Goal: Task Accomplishment & Management: Complete application form

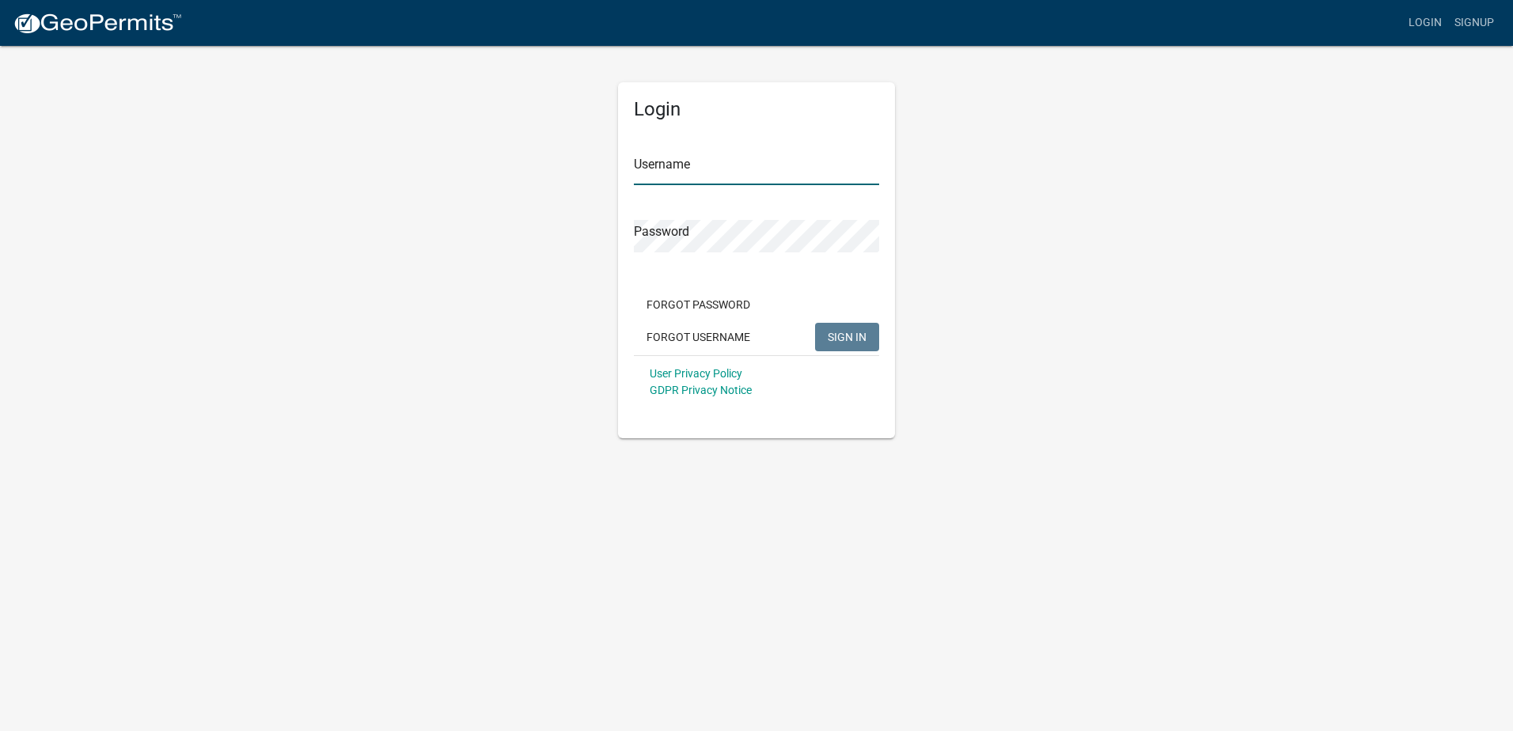
type input "Safeway"
click at [842, 342] on span "SIGN IN" at bounding box center [847, 336] width 39 height 13
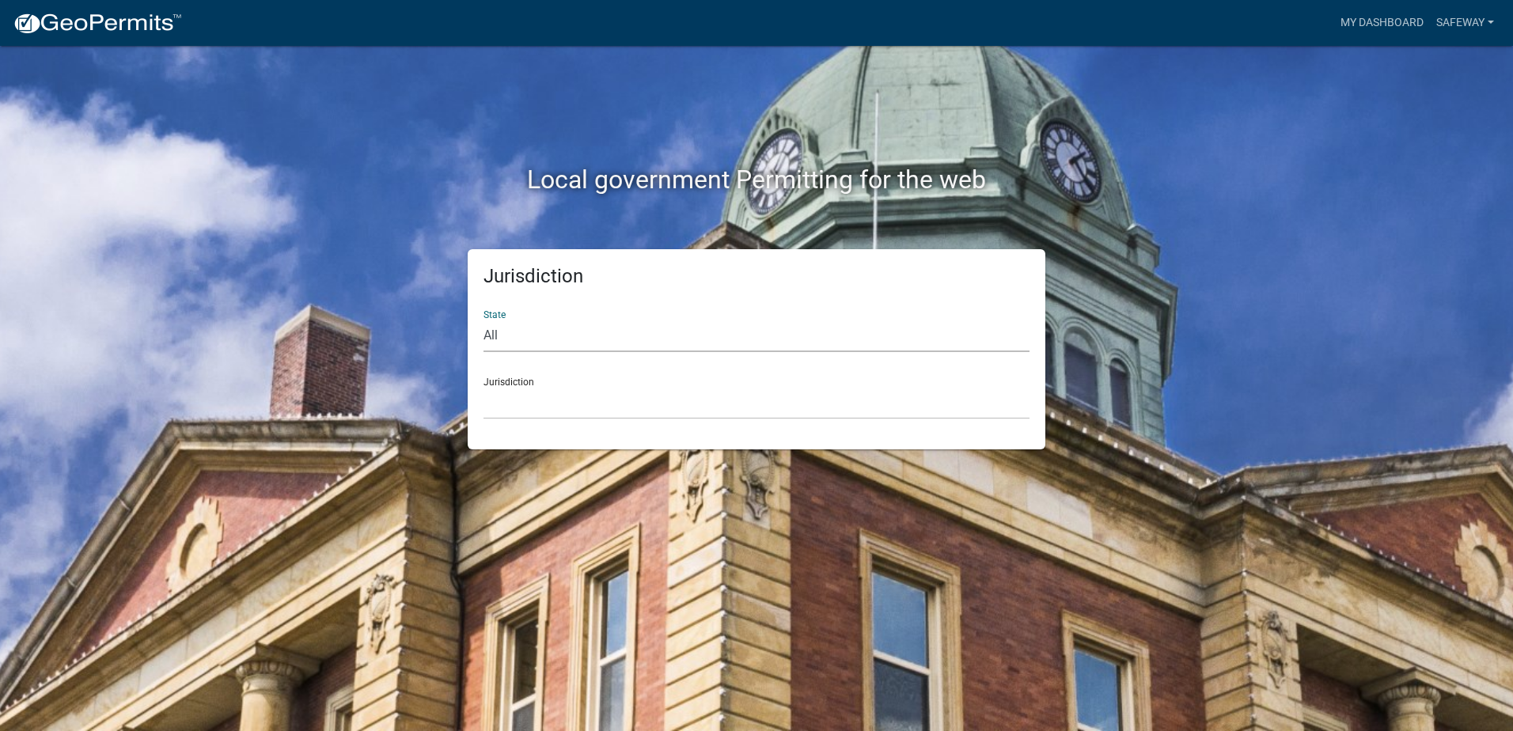
click at [523, 342] on select "All Colorado Georgia Indiana Iowa Kansas Minnesota Ohio South Carolina Wisconsin" at bounding box center [756, 336] width 546 height 32
select select "Georgia"
click at [483, 320] on select "All Colorado Georgia Indiana Iowa Kansas Minnesota Ohio South Carolina Wisconsin" at bounding box center [756, 336] width 546 height 32
click at [557, 414] on select "Carroll County, Georgia Cook County, Georgia Crawford County, Georgia Gilmer Co…" at bounding box center [756, 403] width 546 height 32
click at [483, 387] on select "Carroll County, Georgia Cook County, Georgia Crawford County, Georgia Gilmer Co…" at bounding box center [756, 403] width 546 height 32
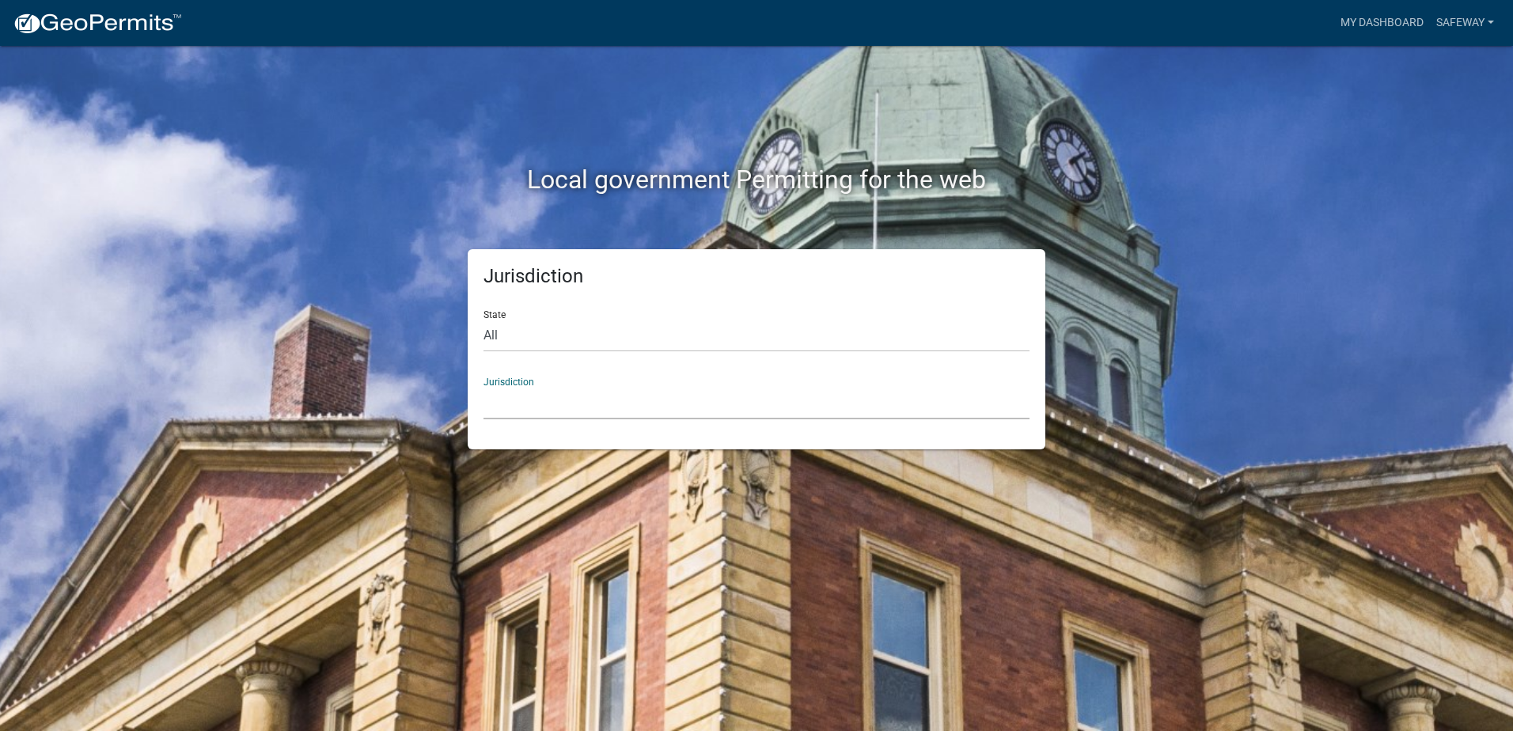
click at [537, 408] on select "Carroll County, Georgia Cook County, Georgia Crawford County, Georgia Gilmer Co…" at bounding box center [756, 403] width 546 height 32
click at [493, 402] on select "Carroll County, Georgia Cook County, Georgia Crawford County, Georgia Gilmer Co…" at bounding box center [756, 403] width 546 height 32
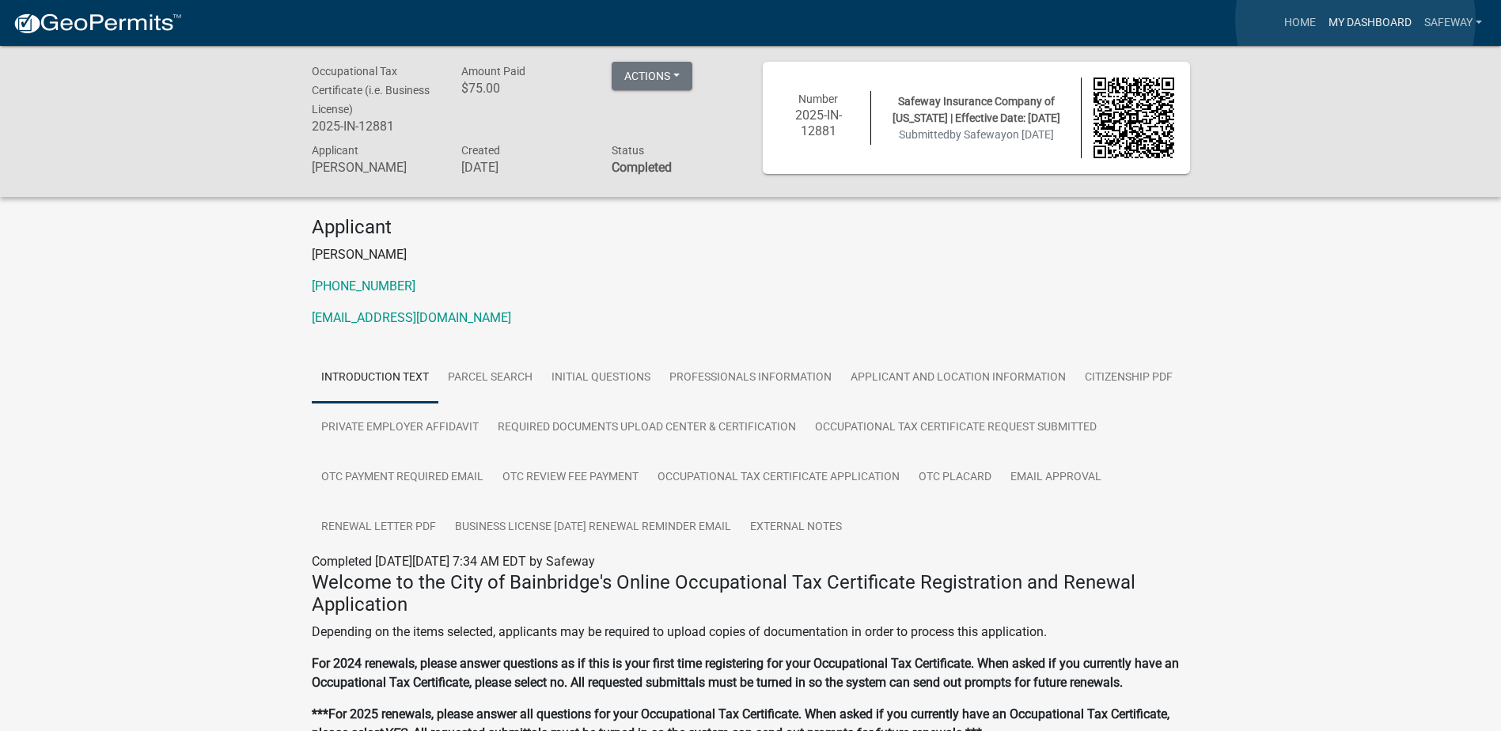
click at [1356, 20] on link "My Dashboard" at bounding box center [1370, 23] width 96 height 30
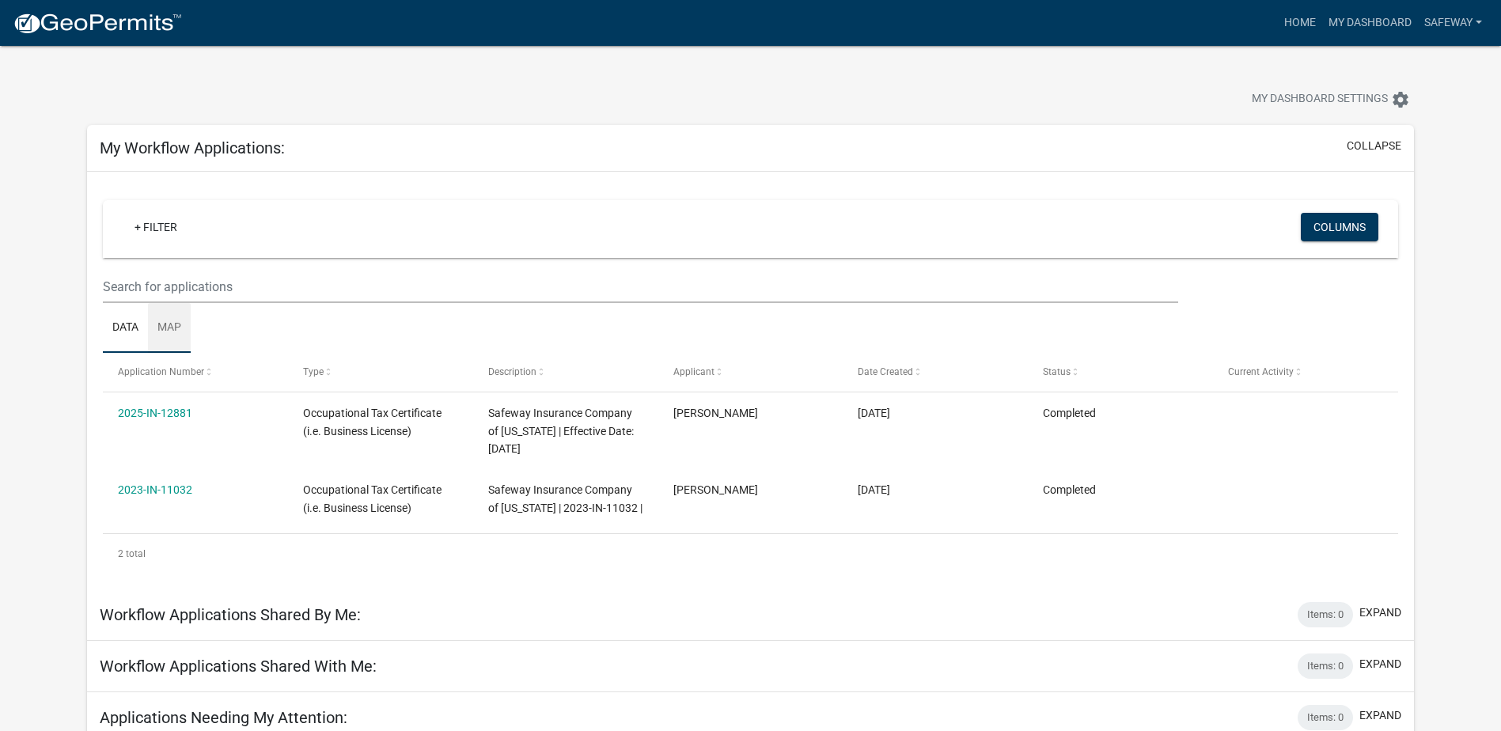
click at [176, 326] on link "Map" at bounding box center [169, 328] width 43 height 51
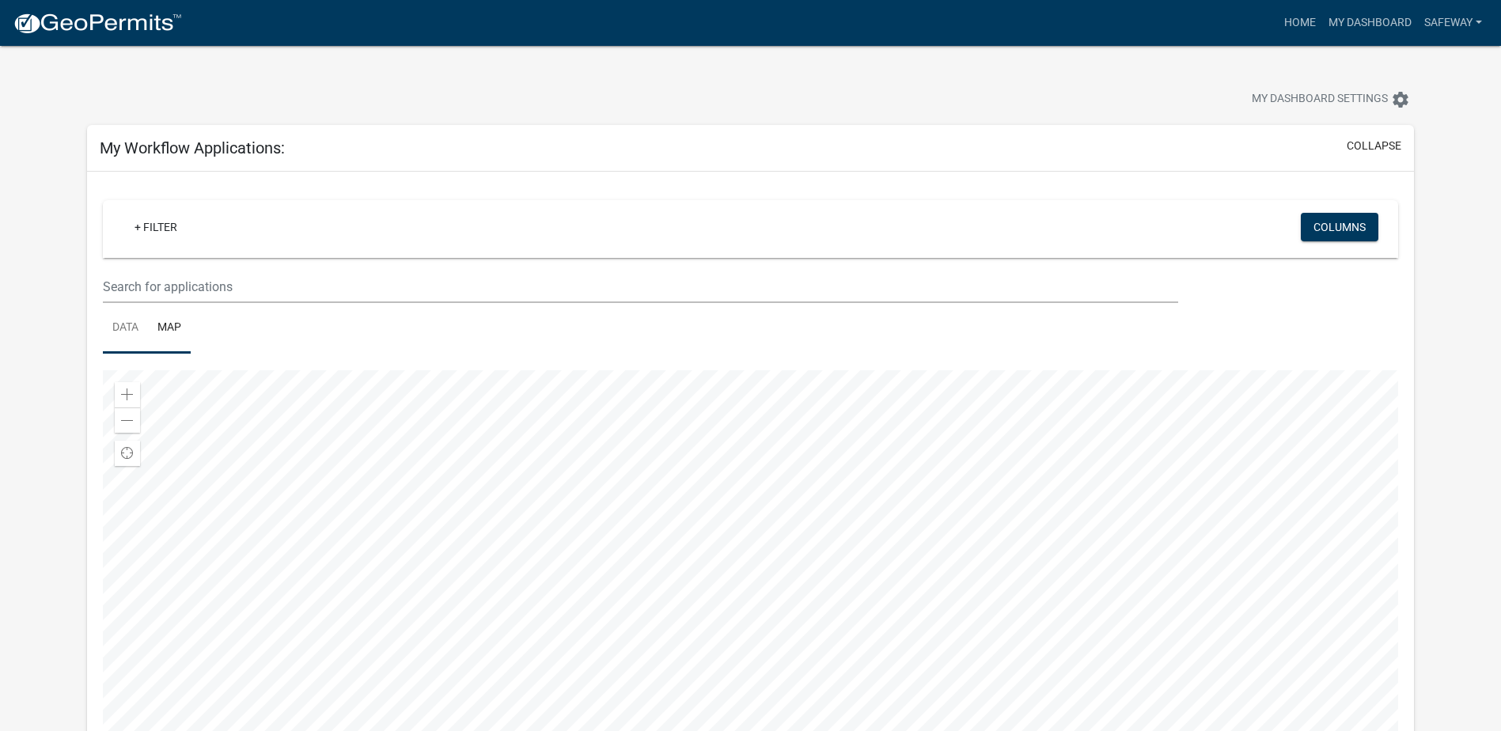
click at [140, 328] on link "Data" at bounding box center [125, 328] width 45 height 51
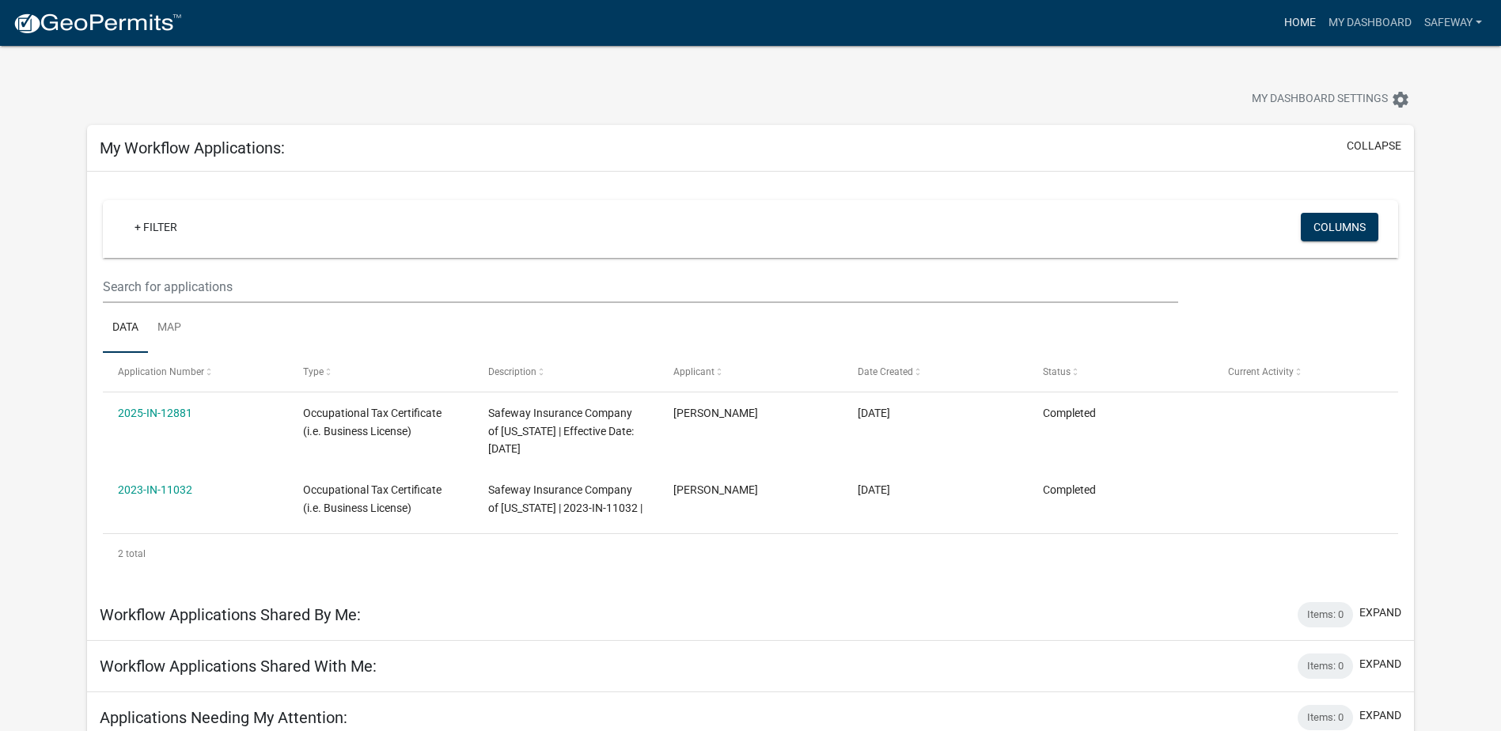
click at [1290, 16] on link "Home" at bounding box center [1300, 23] width 44 height 30
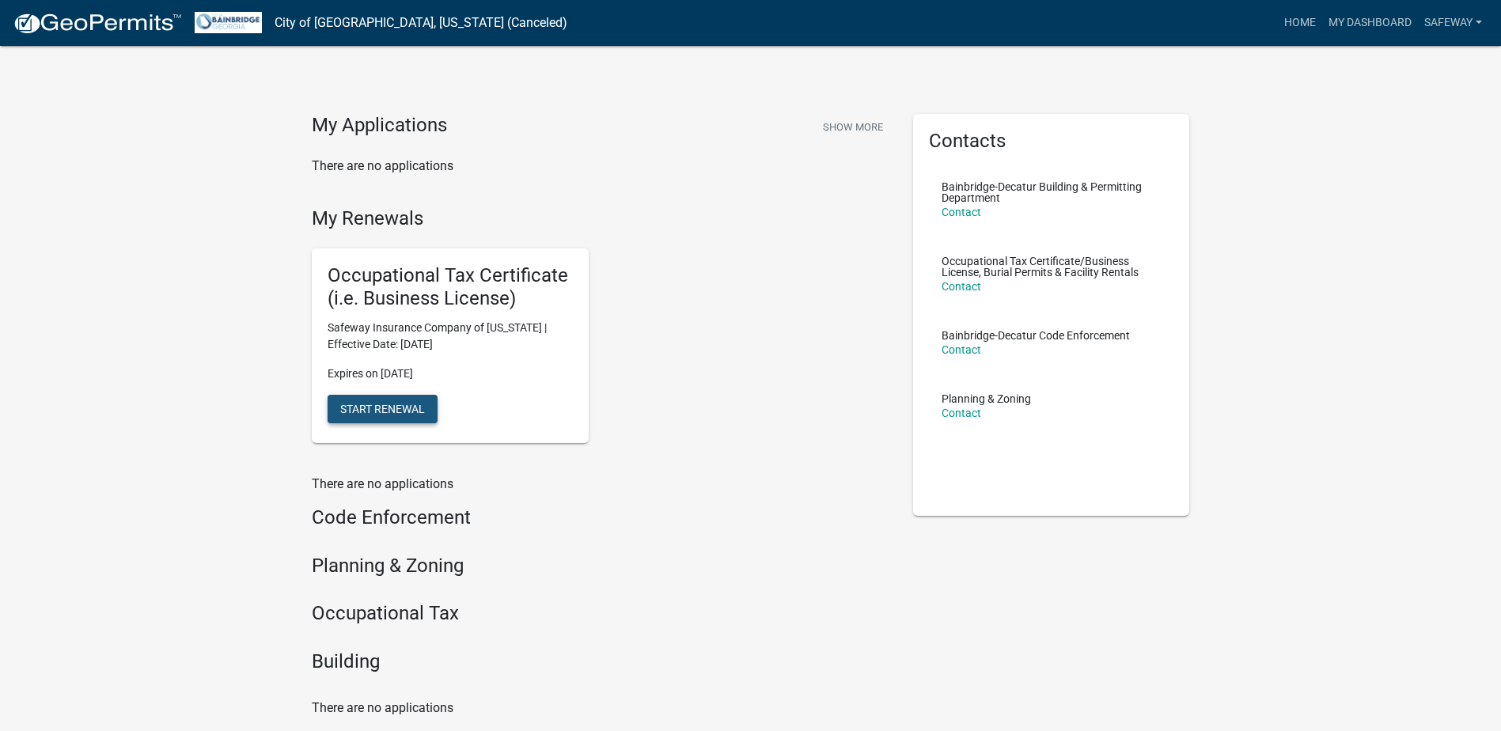
click at [398, 408] on span "Start Renewal" at bounding box center [382, 408] width 85 height 13
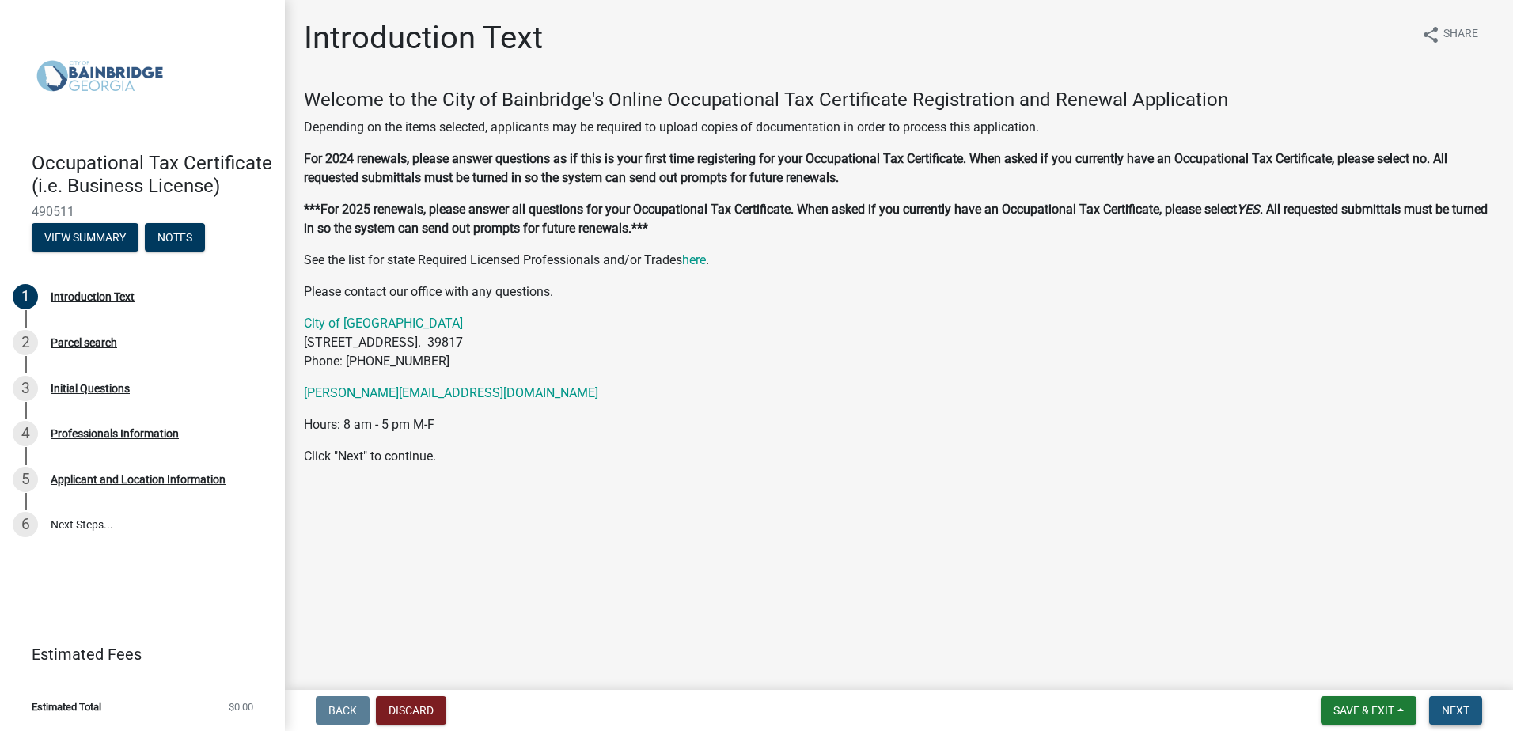
click at [1456, 712] on span "Next" at bounding box center [1456, 710] width 28 height 13
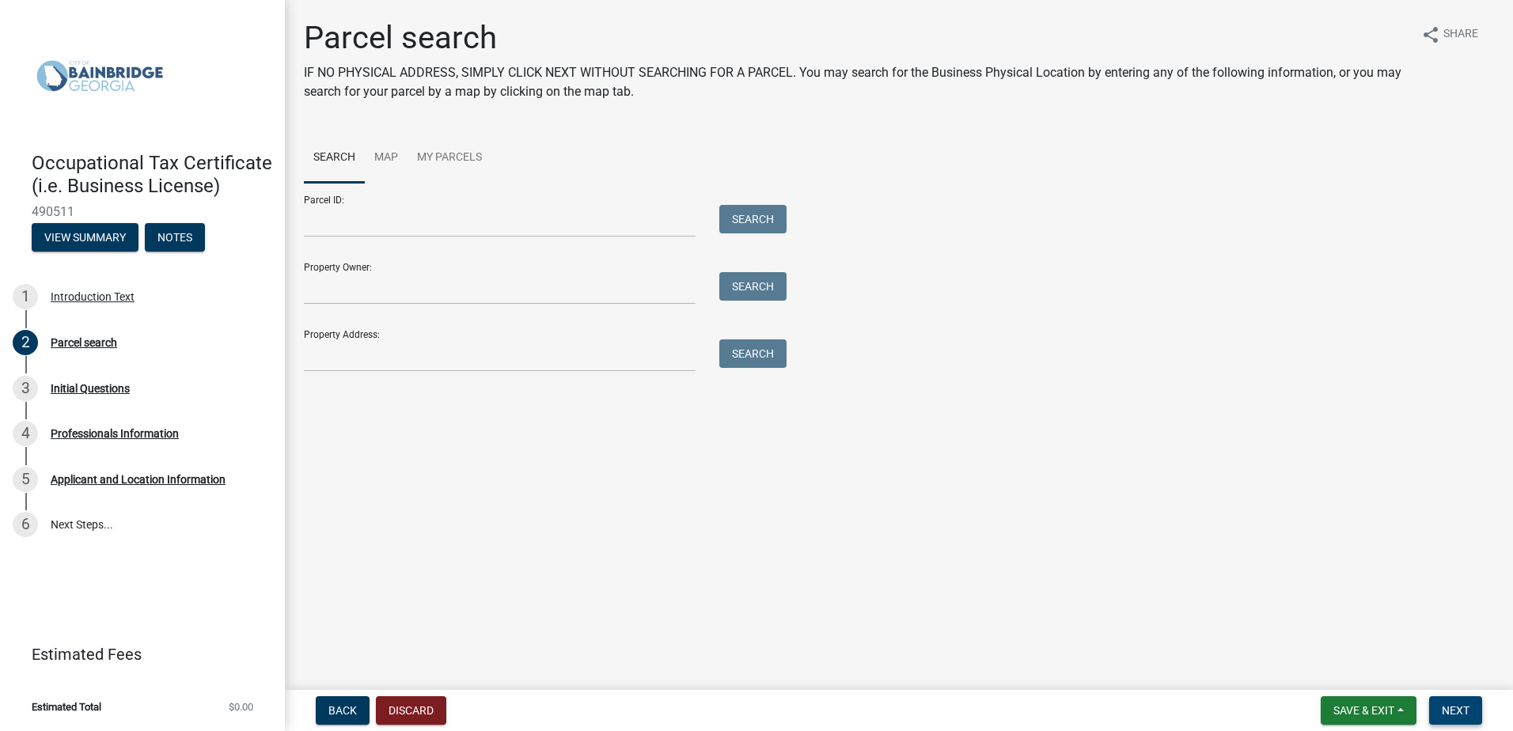
click at [1441, 705] on button "Next" at bounding box center [1455, 710] width 53 height 28
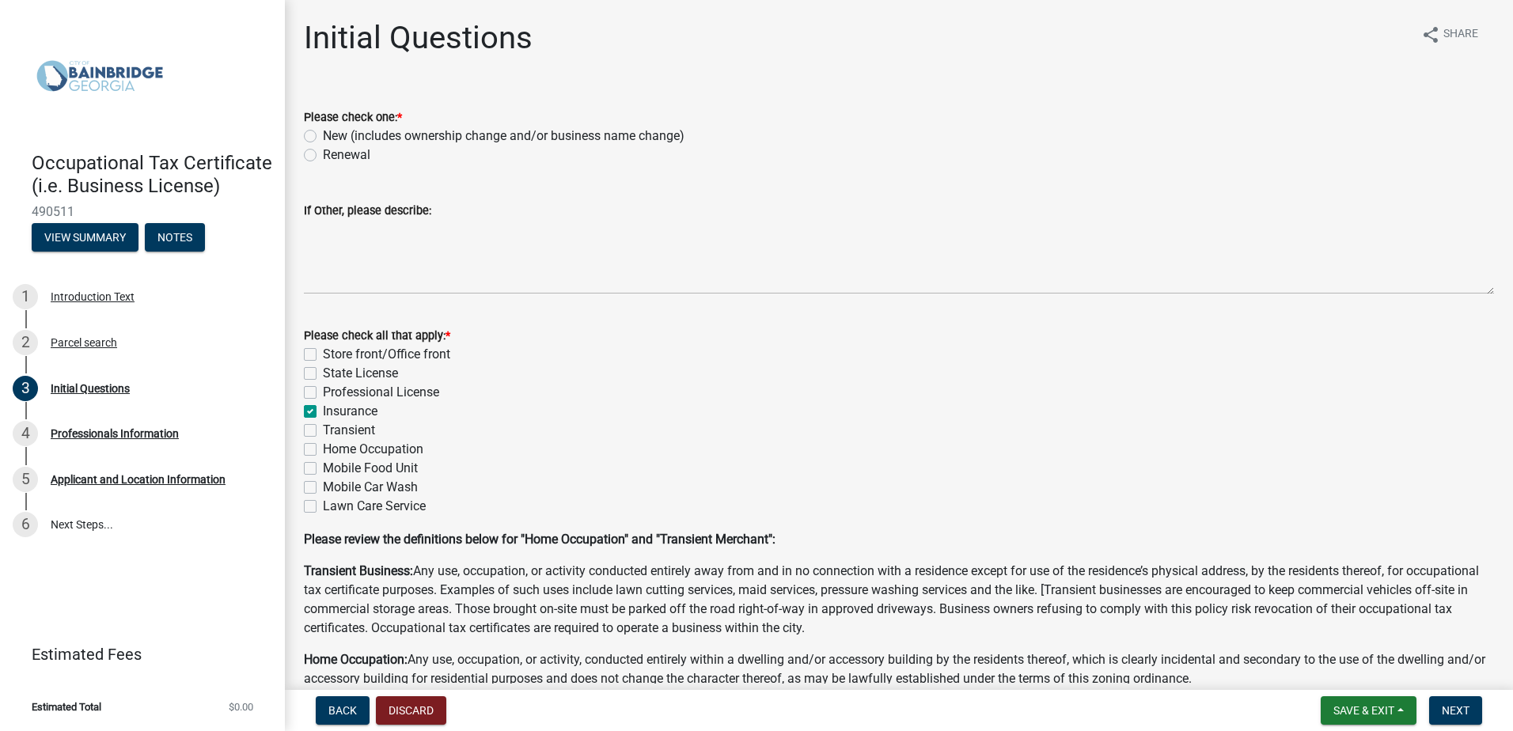
click at [323, 160] on label "Renewal" at bounding box center [346, 155] width 47 height 19
click at [323, 156] on input "Renewal" at bounding box center [328, 151] width 10 height 10
radio input "true"
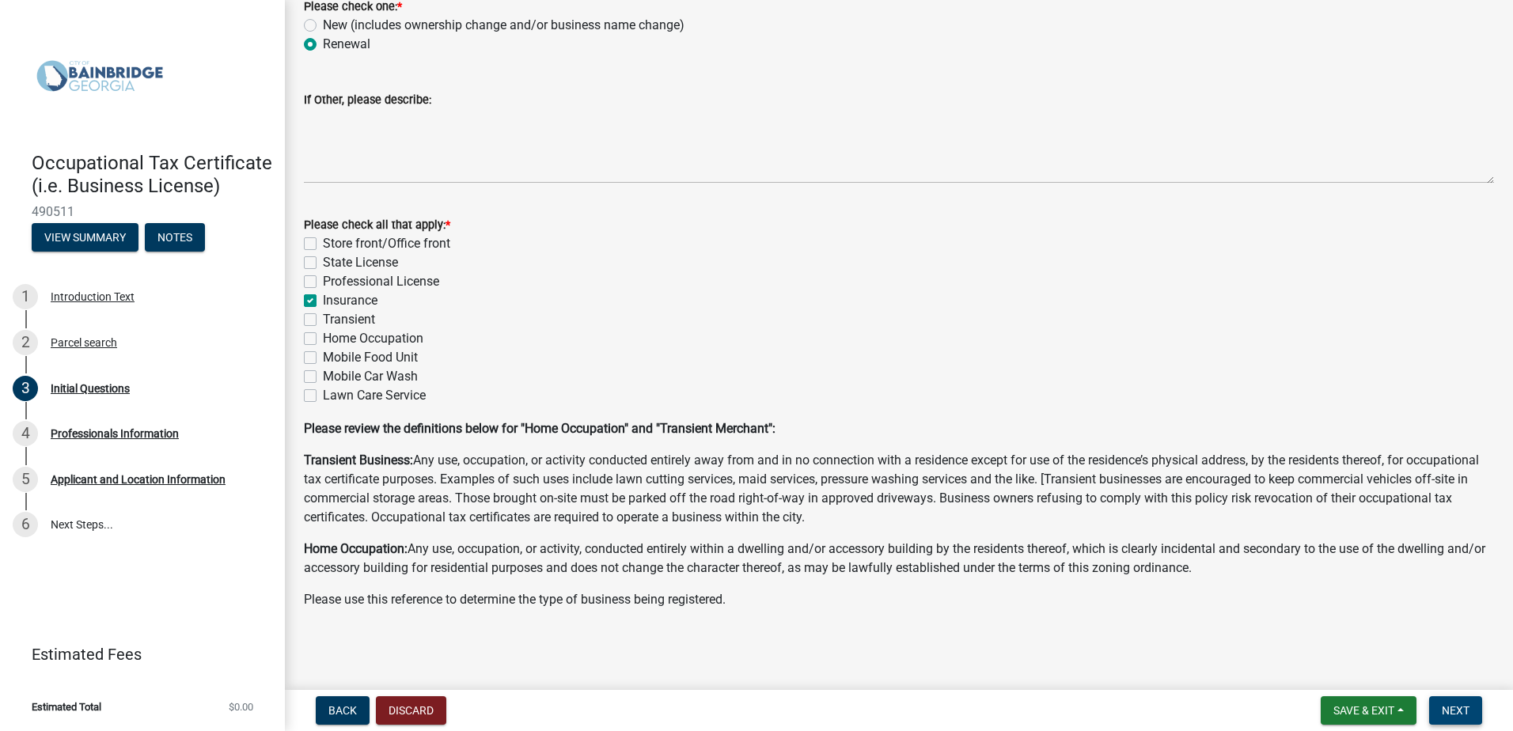
click at [1445, 704] on span "Next" at bounding box center [1456, 710] width 28 height 13
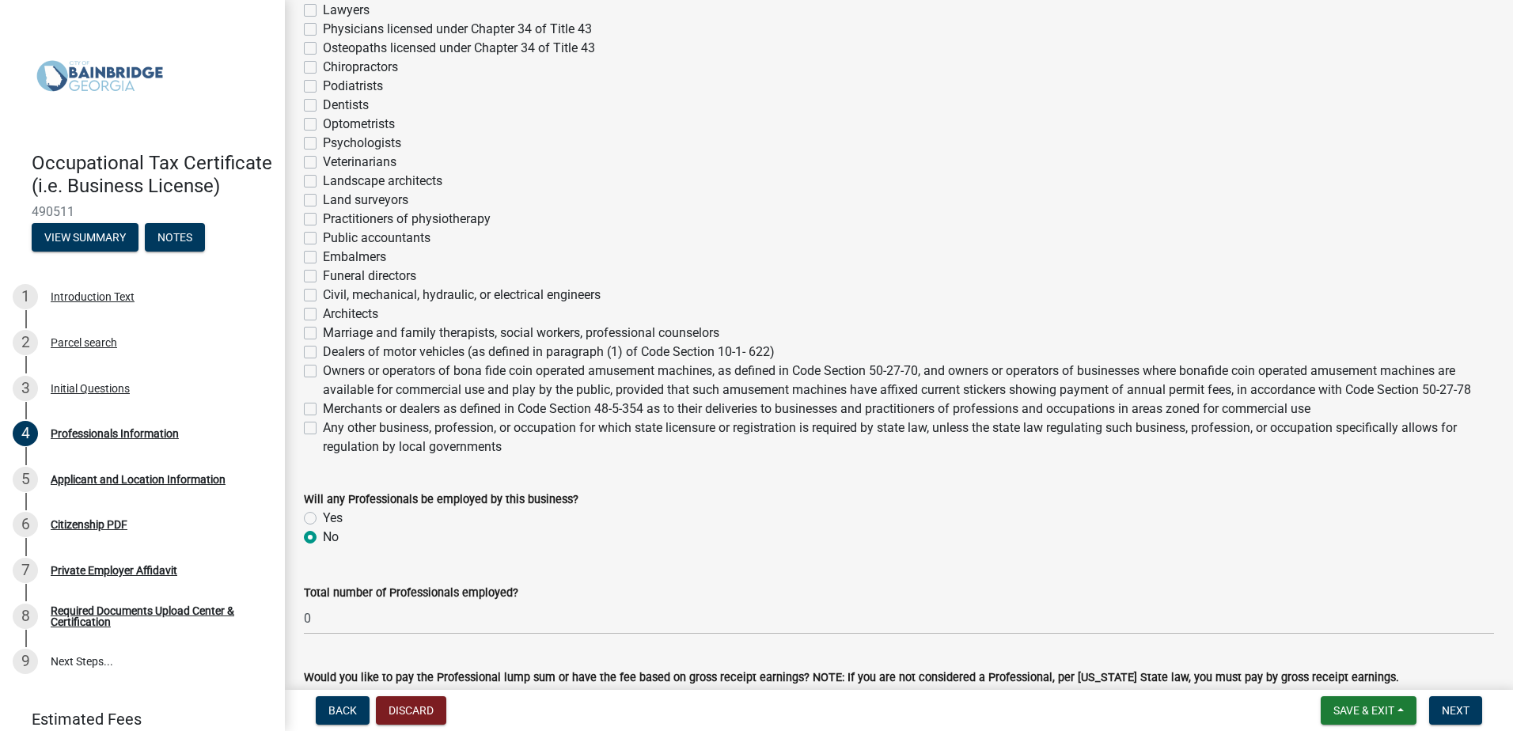
scroll to position [513, 0]
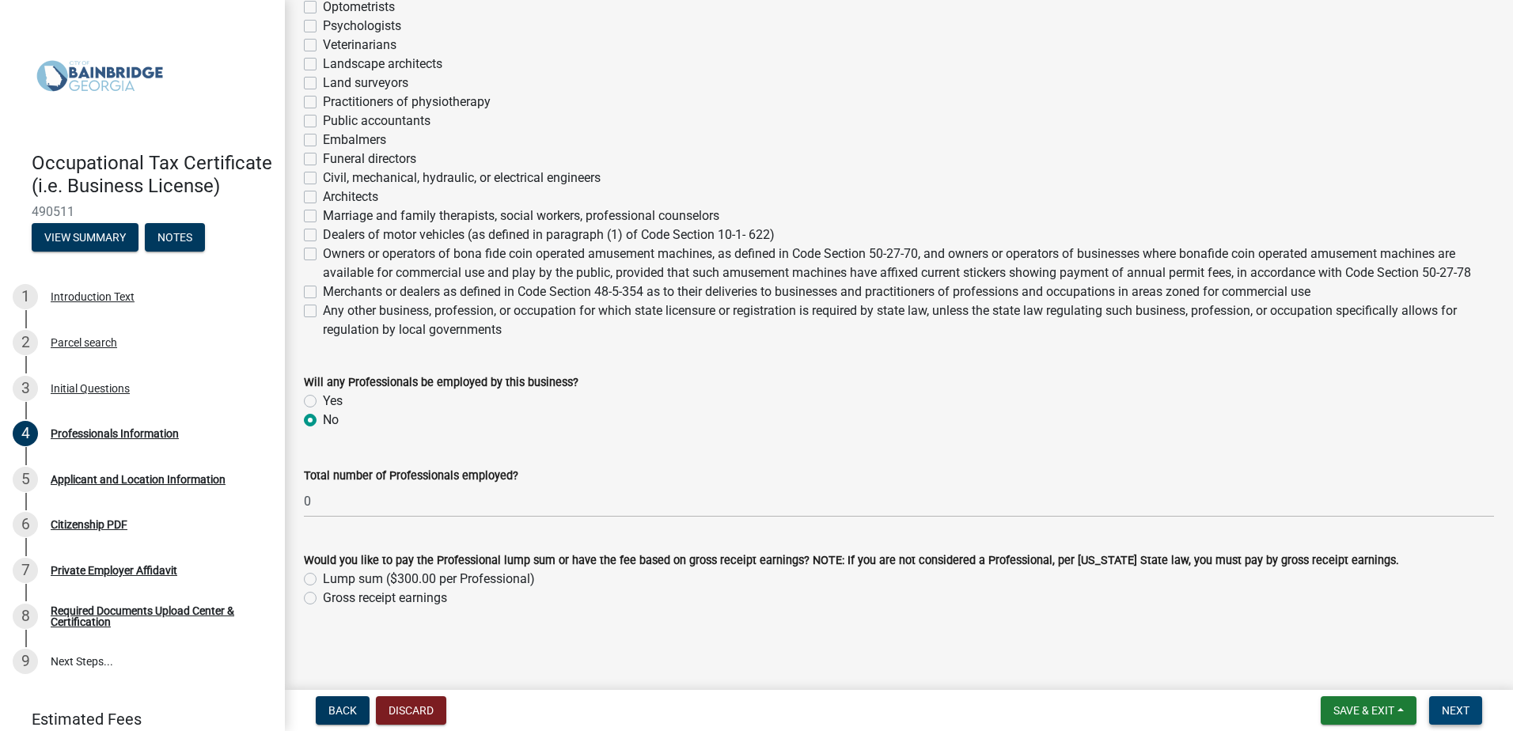
click at [1456, 710] on span "Next" at bounding box center [1456, 710] width 28 height 13
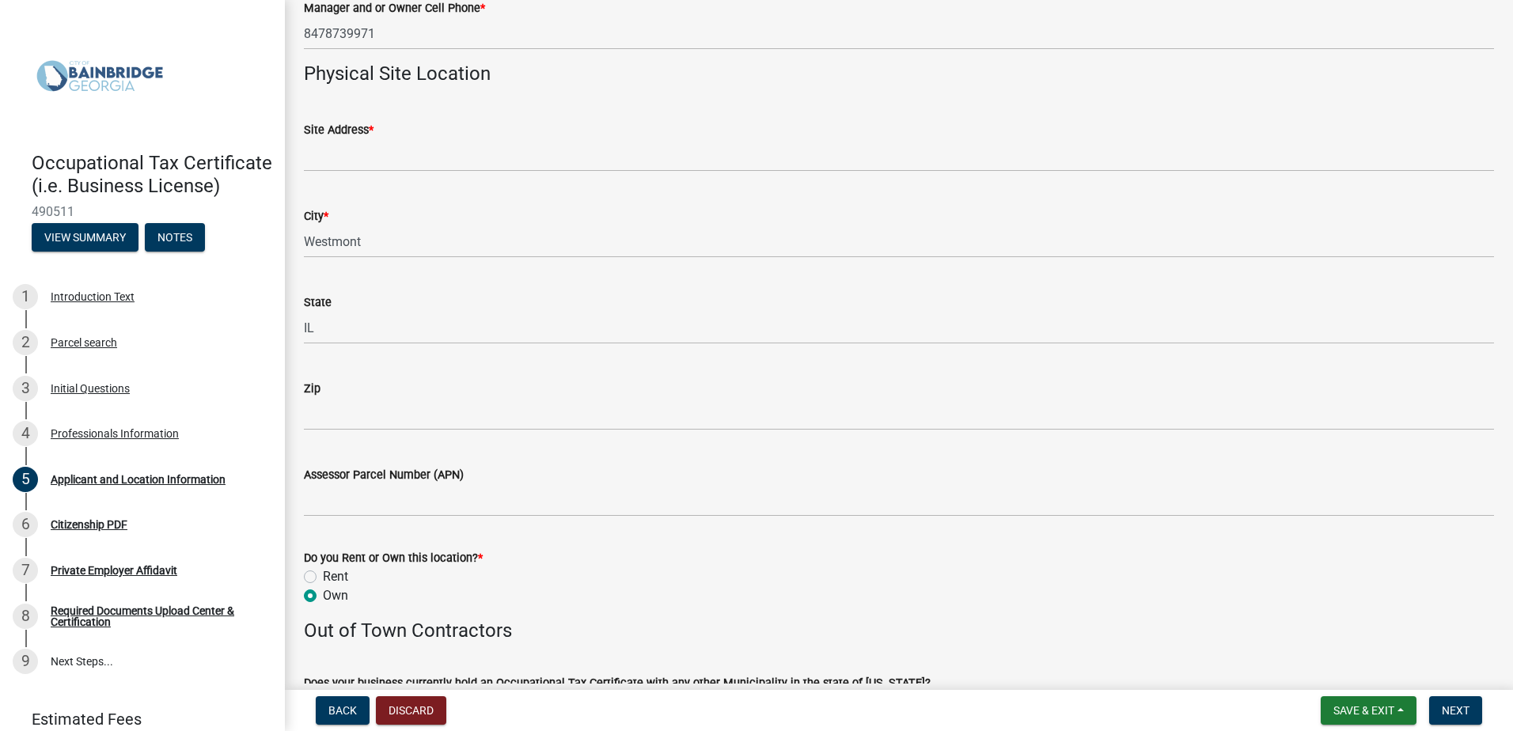
scroll to position [1029, 0]
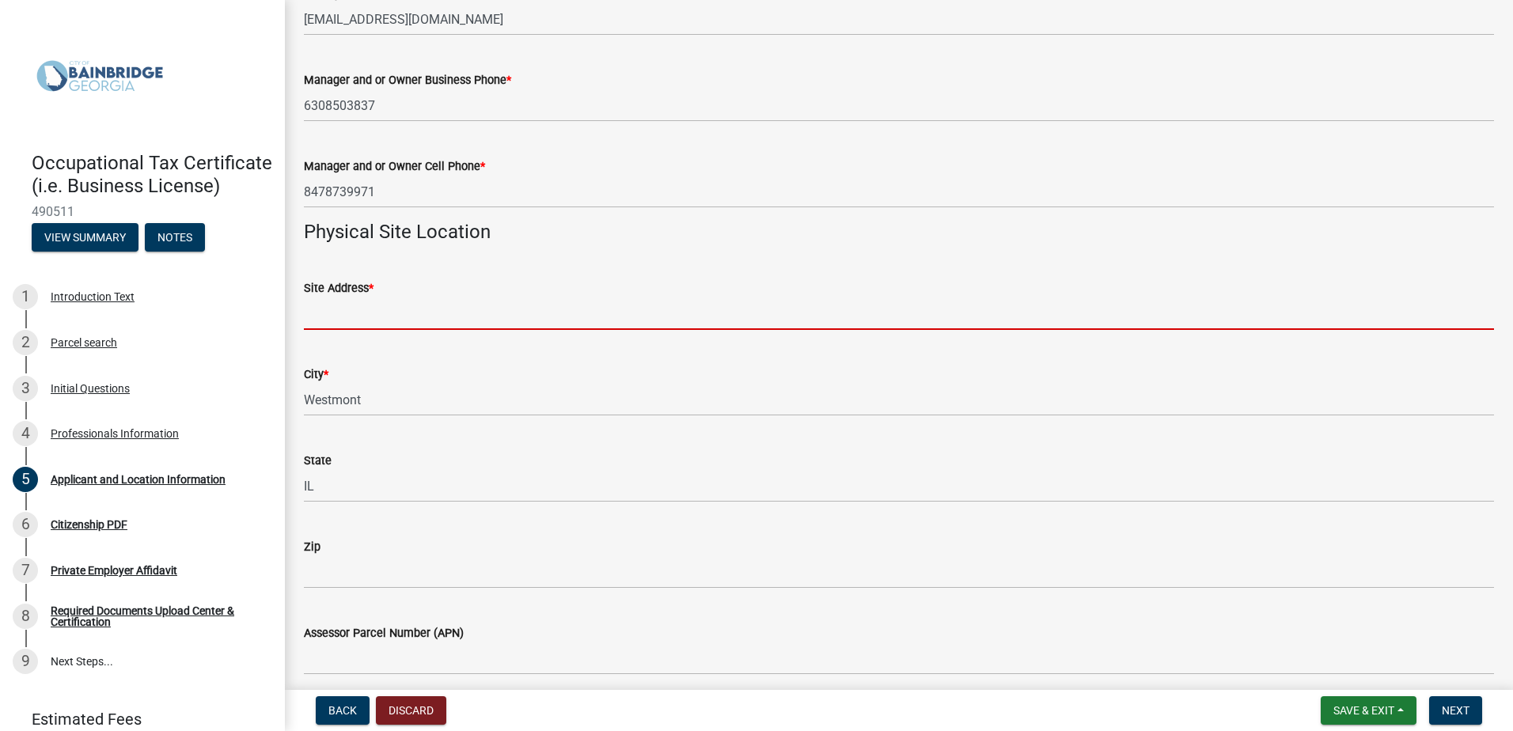
click at [341, 317] on input "Site Address *" at bounding box center [899, 314] width 1190 height 32
type input "790 Pasquinelli Drive"
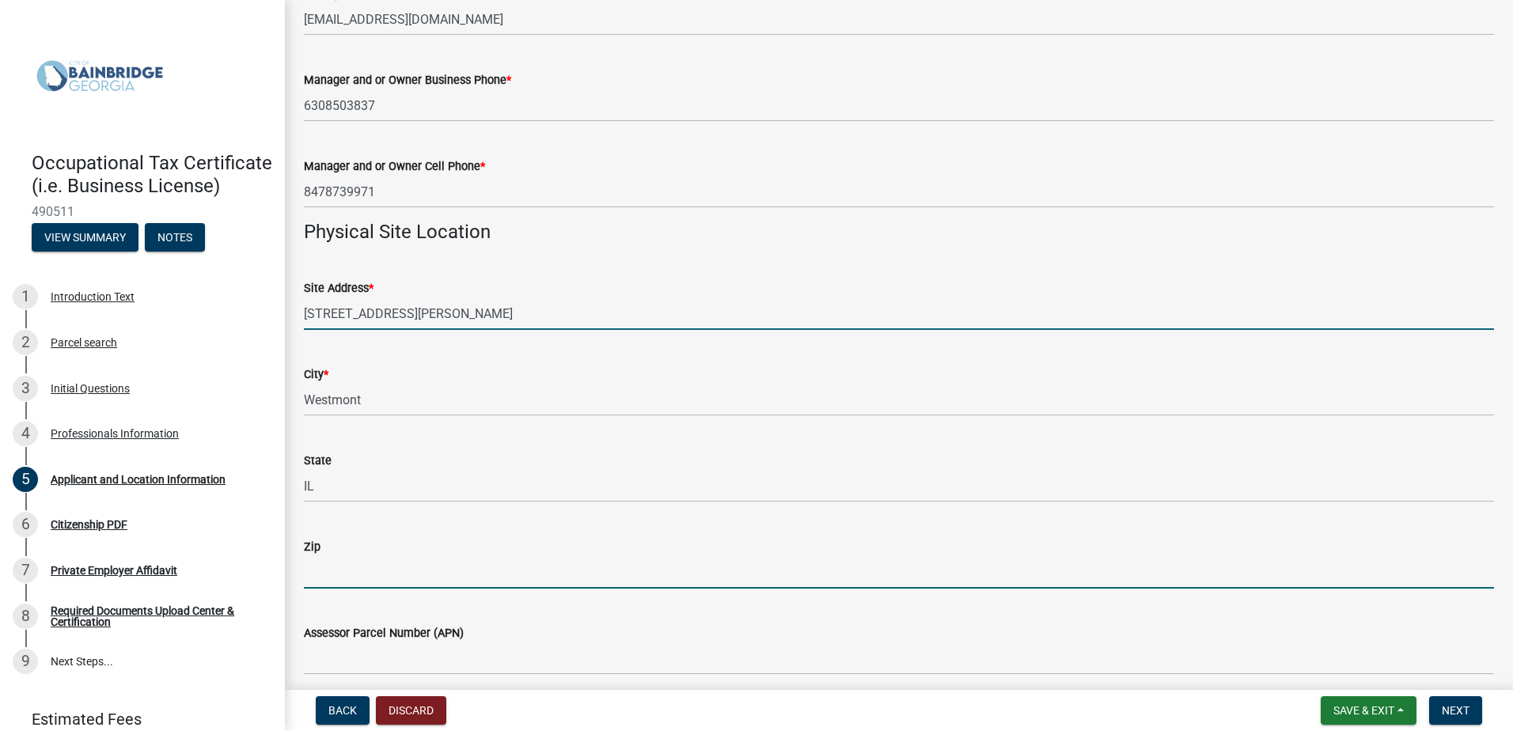
type input "60559"
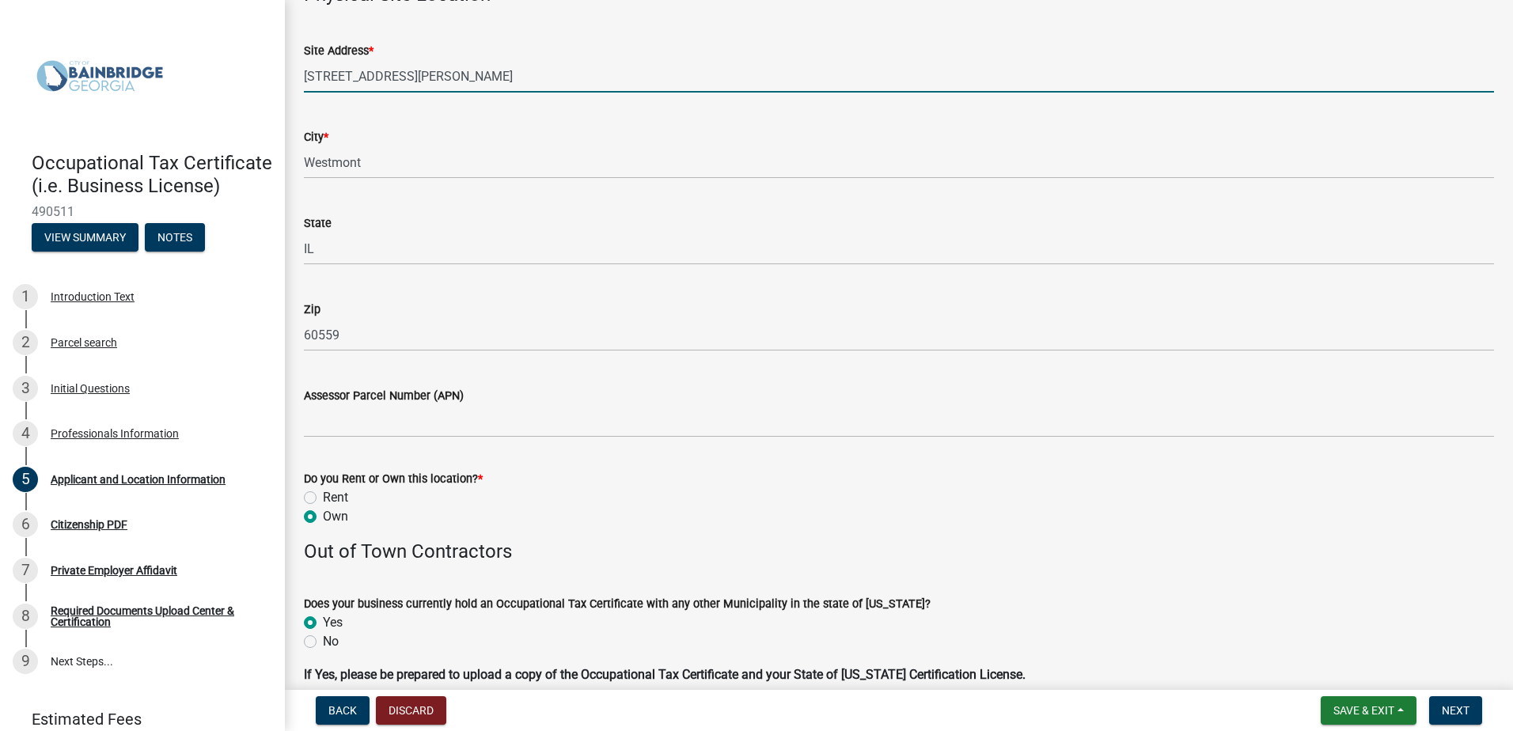
scroll to position [1345, 0]
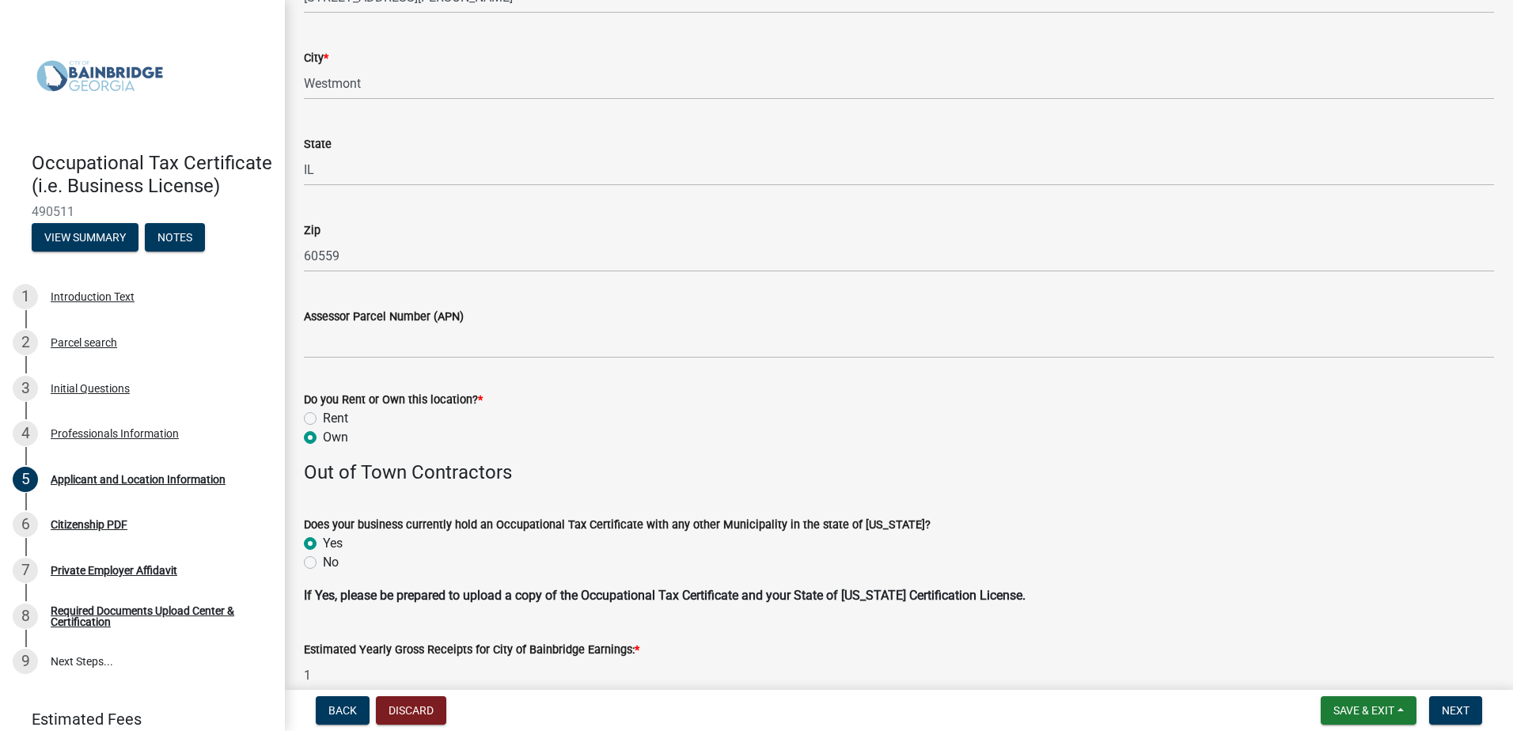
click at [323, 420] on label "Rent" at bounding box center [335, 418] width 25 height 19
click at [323, 419] on input "Rent" at bounding box center [328, 414] width 10 height 10
radio input "true"
click at [323, 442] on label "Own" at bounding box center [335, 437] width 25 height 19
click at [323, 438] on input "Own" at bounding box center [328, 433] width 10 height 10
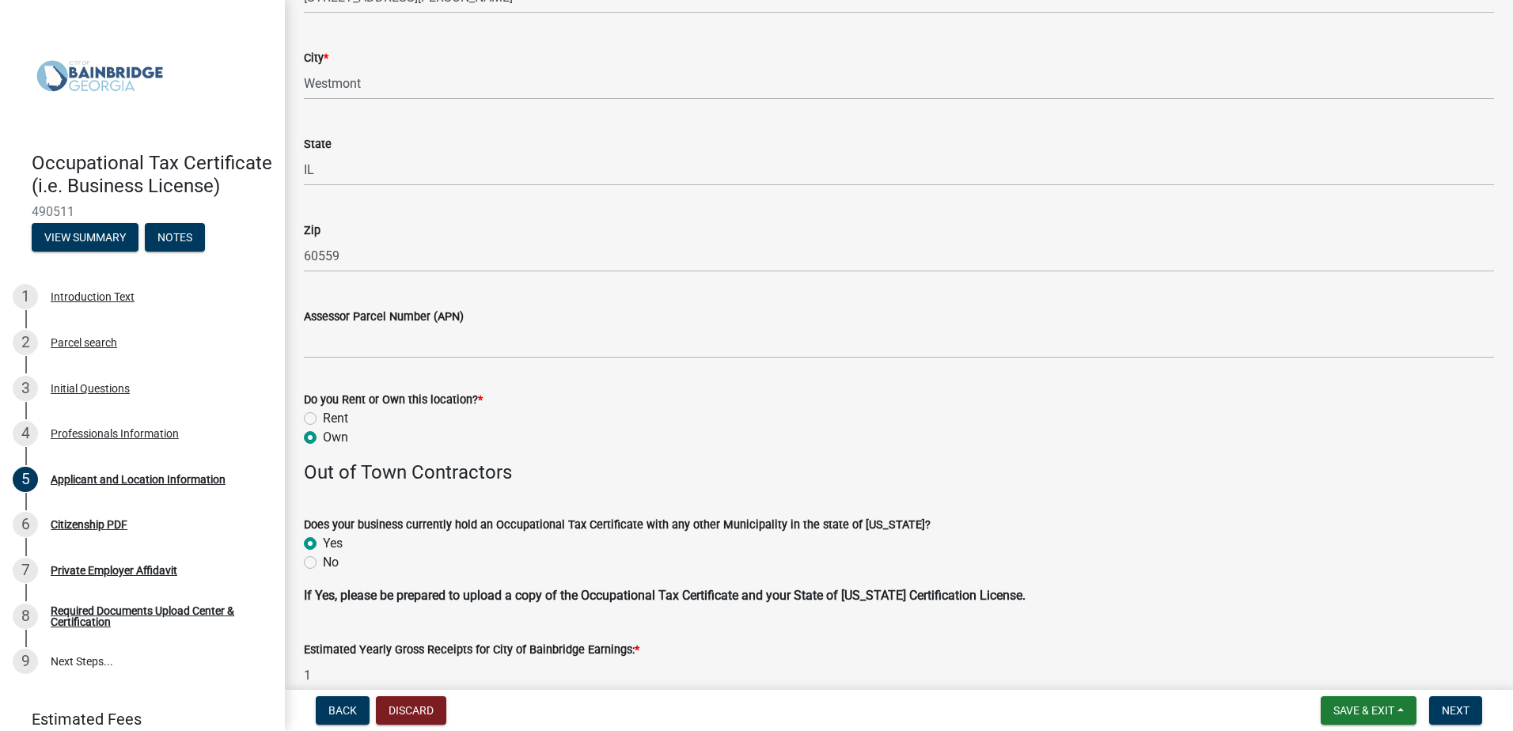
radio input "true"
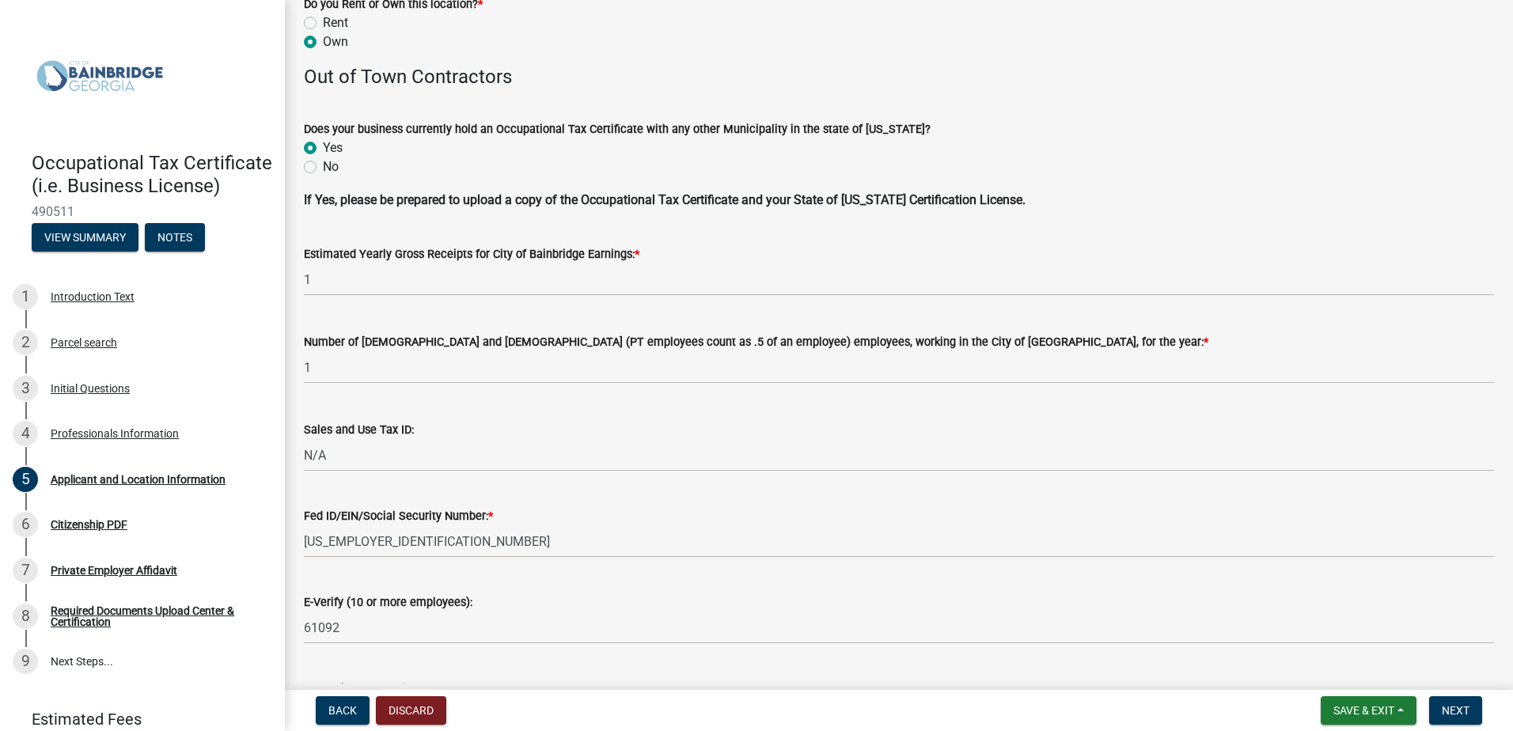
scroll to position [1950, 0]
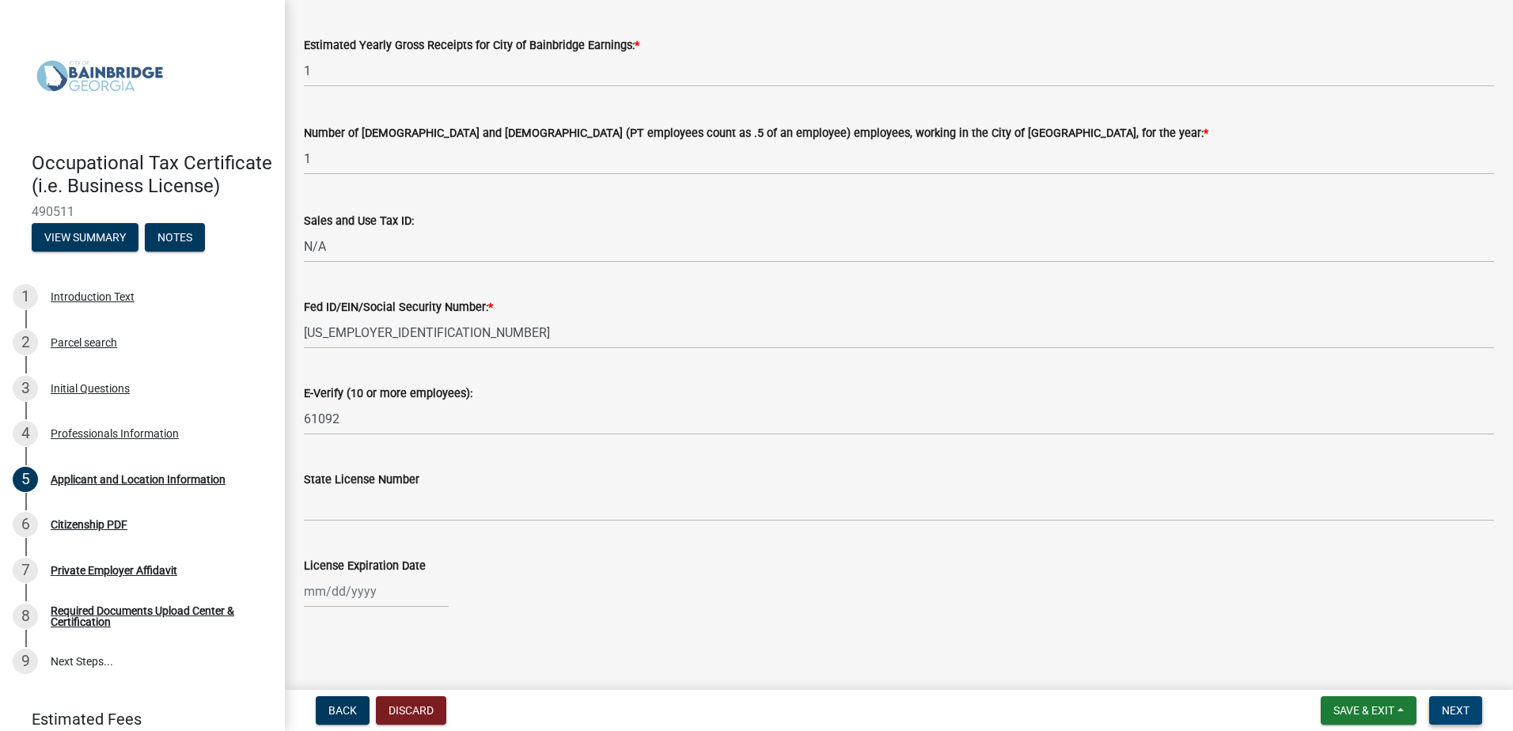
click at [1473, 713] on button "Next" at bounding box center [1455, 710] width 53 height 28
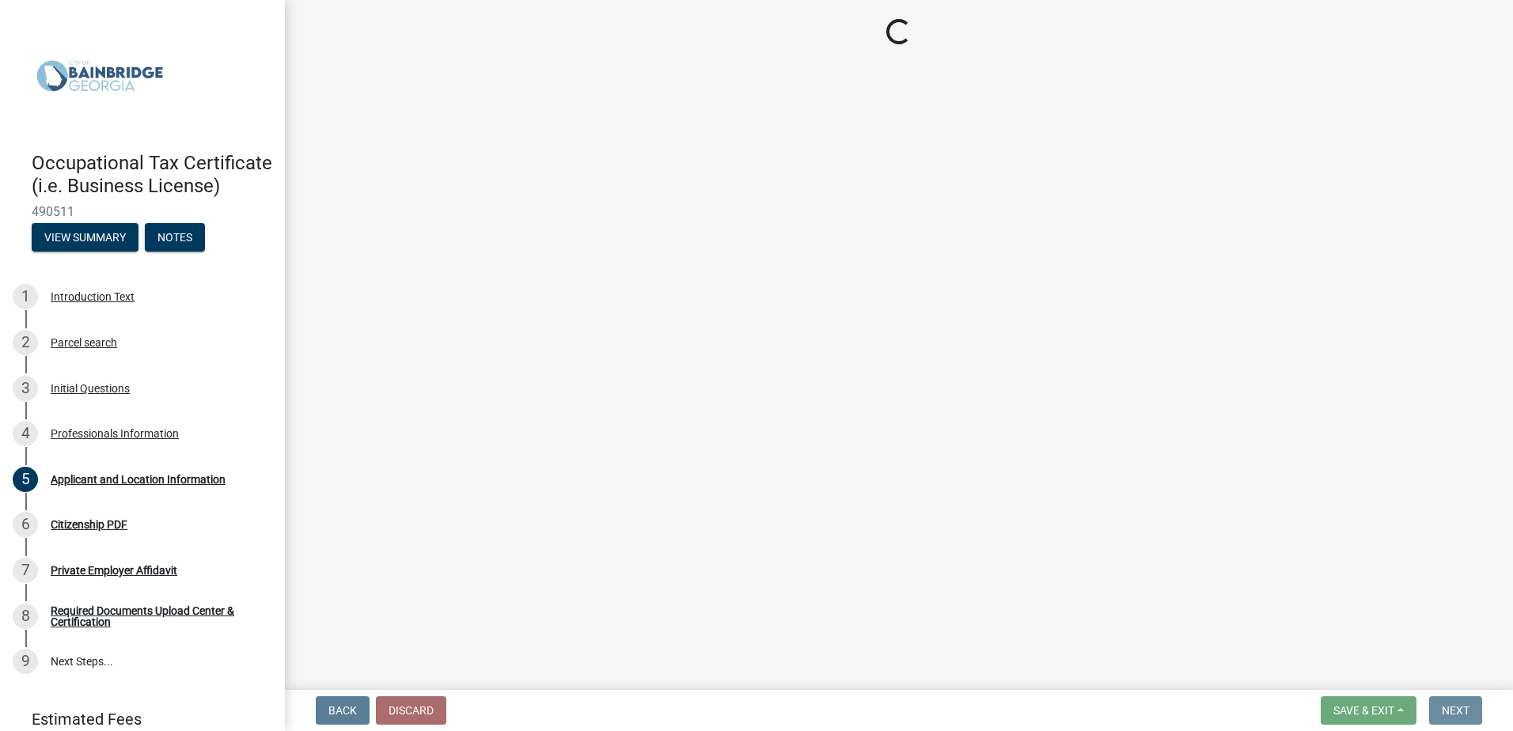
scroll to position [0, 0]
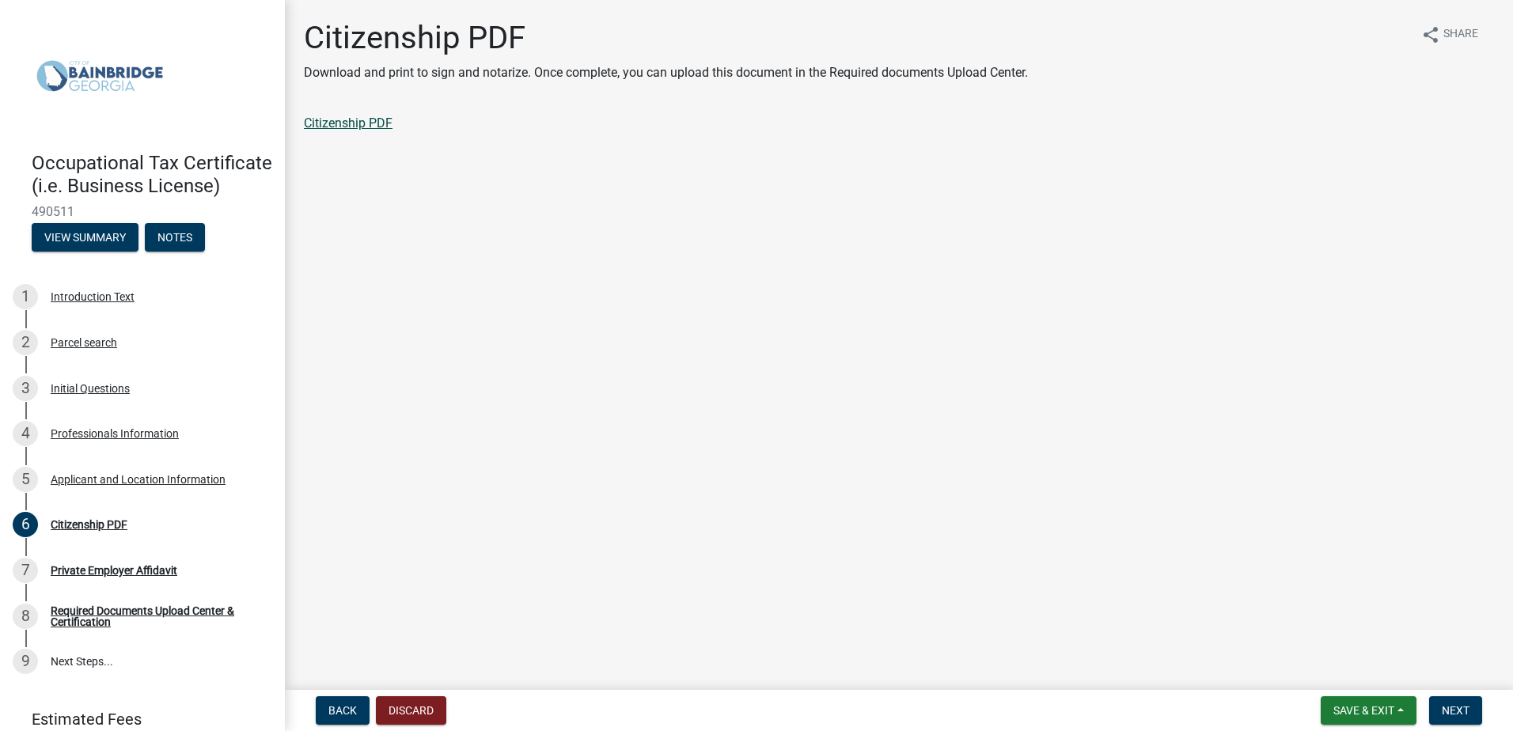
click at [366, 123] on link "Citizenship PDF" at bounding box center [348, 123] width 89 height 15
click at [1446, 713] on span "Next" at bounding box center [1456, 710] width 28 height 13
click at [395, 127] on link "Private Employer Affidavit" at bounding box center [376, 123] width 144 height 15
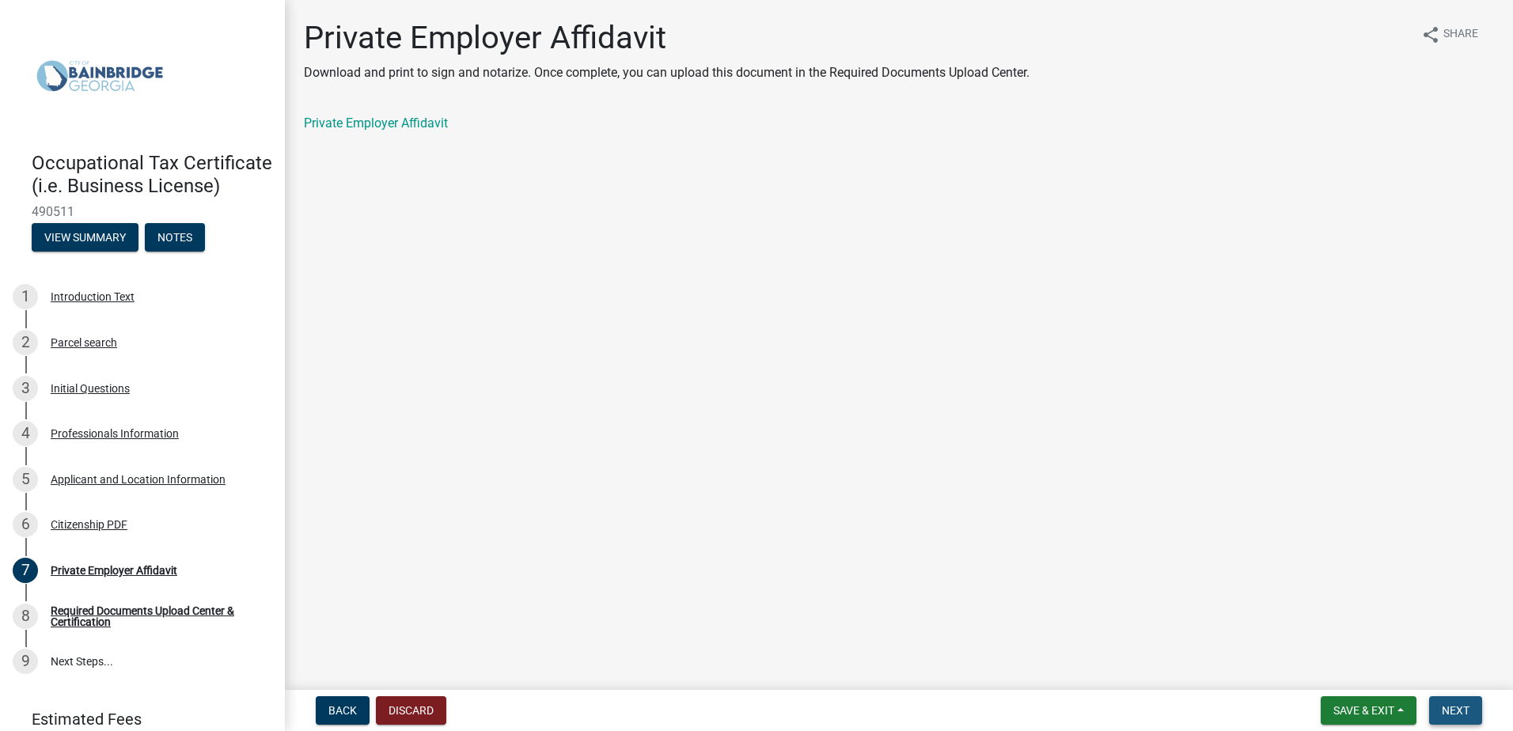
click at [1451, 706] on span "Next" at bounding box center [1456, 710] width 28 height 13
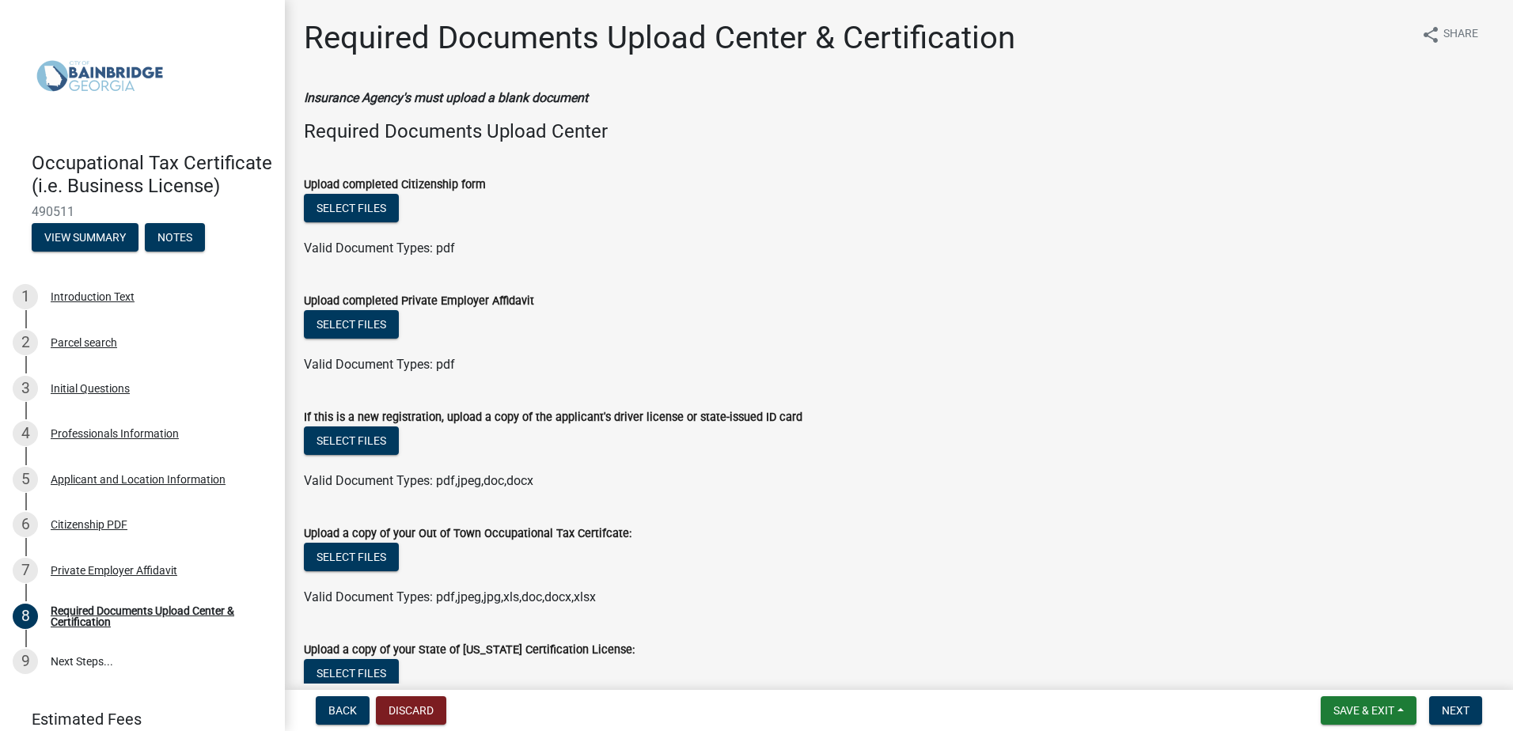
click at [494, 245] on div "Valid Document Types: pdf" at bounding box center [899, 248] width 1214 height 19
click at [898, 524] on div "Upload a copy of your Out of Town Occupational Tax Certifcate:" at bounding box center [899, 533] width 1190 height 19
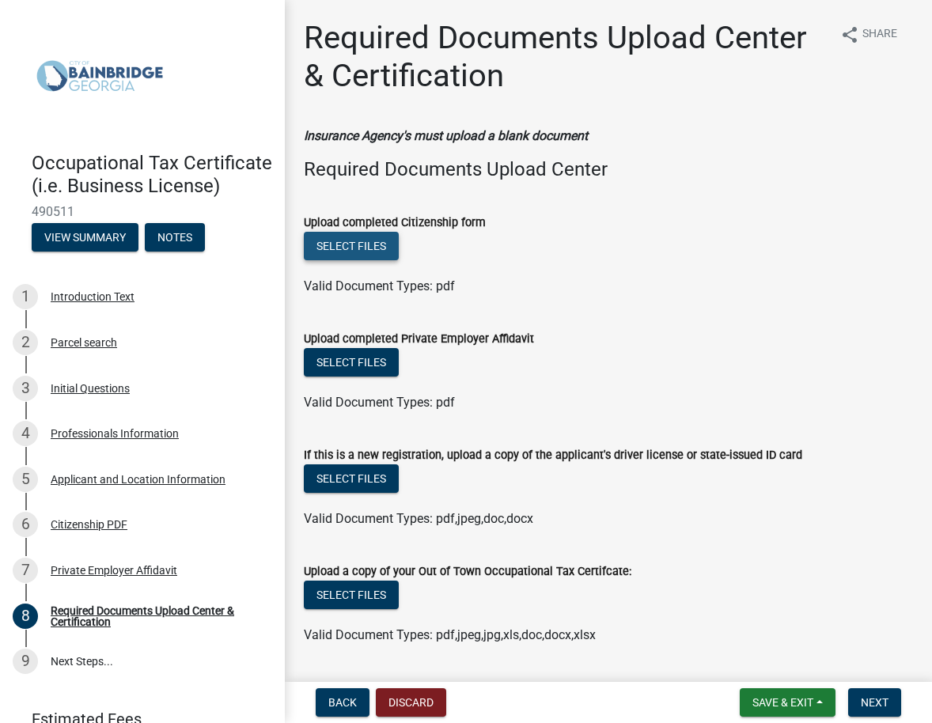
click at [336, 244] on button "Select files" at bounding box center [351, 246] width 95 height 28
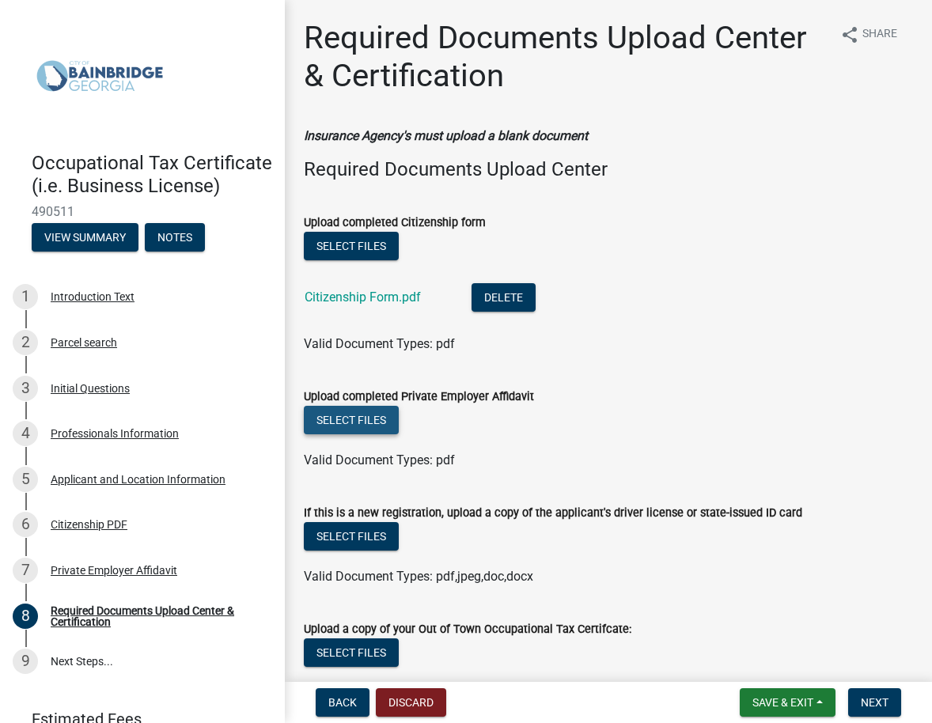
click at [370, 422] on button "Select files" at bounding box center [351, 420] width 95 height 28
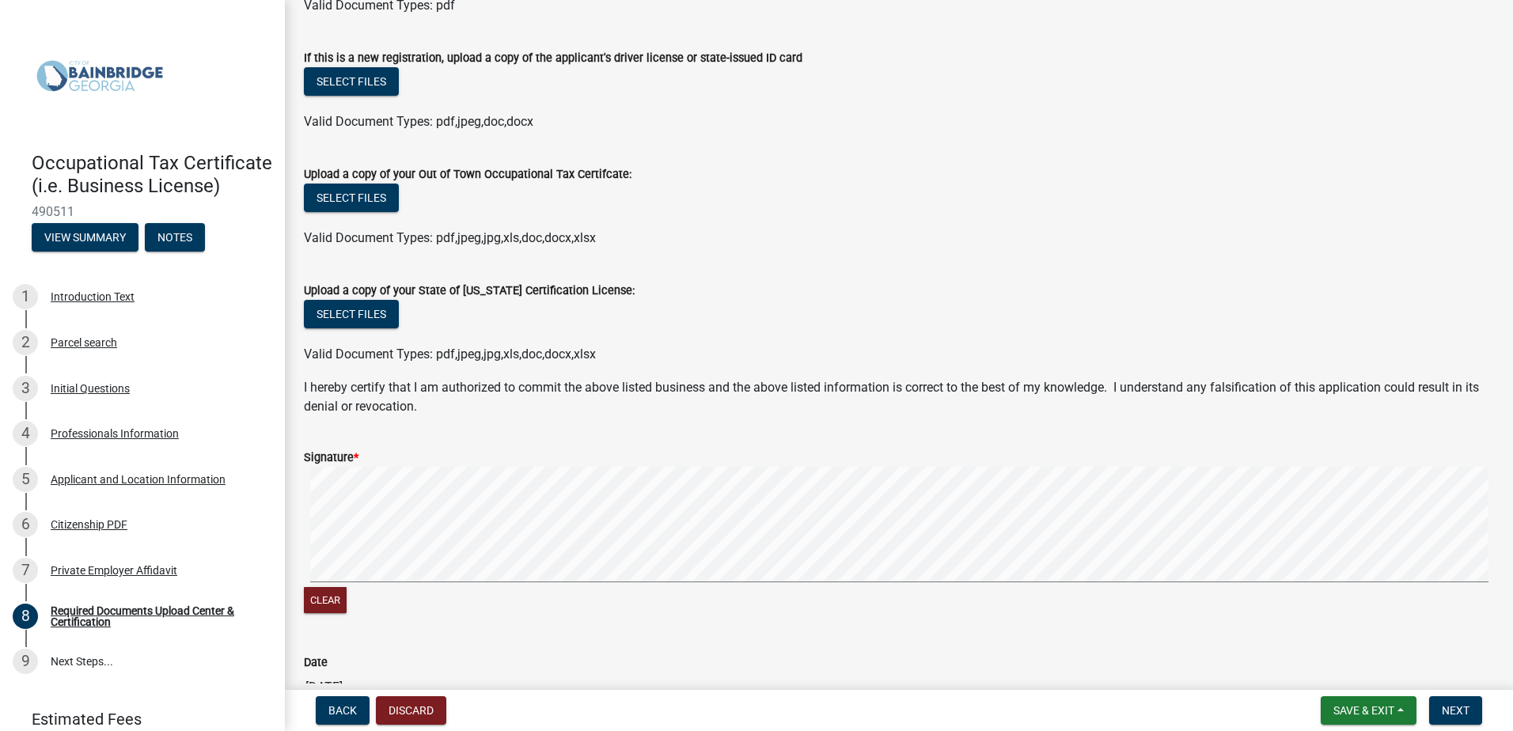
scroll to position [554, 0]
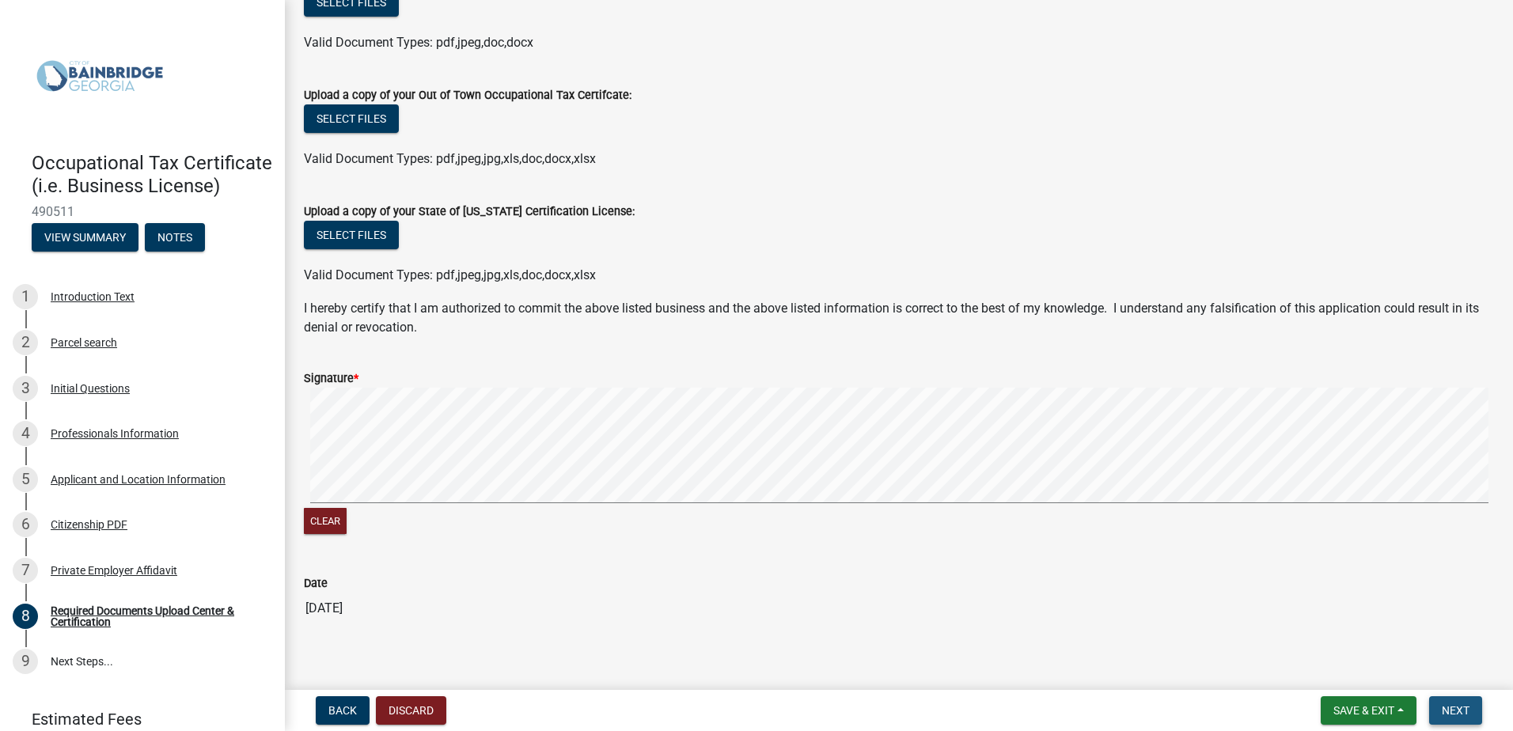
click at [1443, 702] on button "Next" at bounding box center [1455, 710] width 53 height 28
click at [328, 370] on div "Signature *" at bounding box center [899, 378] width 1190 height 19
click at [324, 521] on button "Clear" at bounding box center [325, 521] width 43 height 26
click at [1458, 716] on span "Next" at bounding box center [1456, 710] width 28 height 13
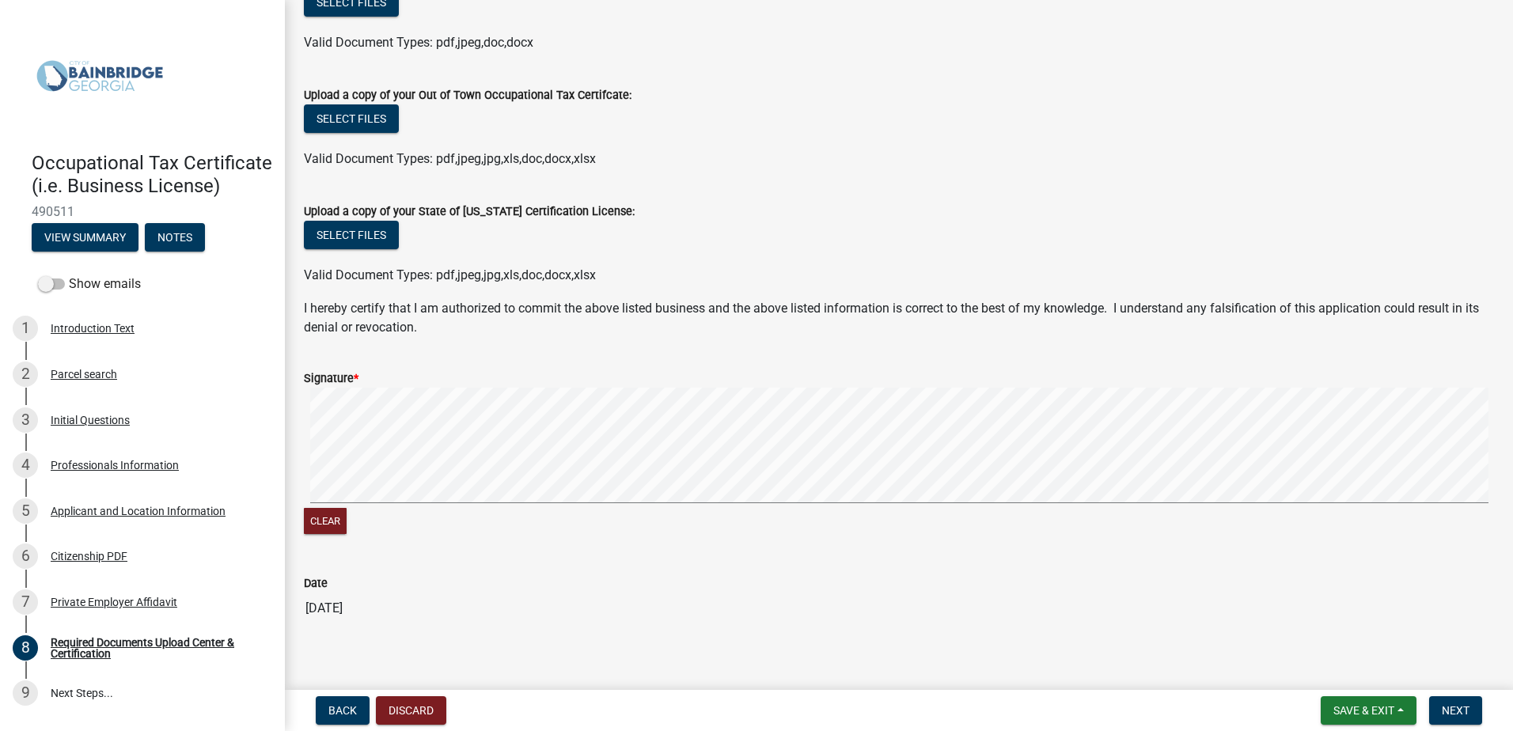
scroll to position [119, 0]
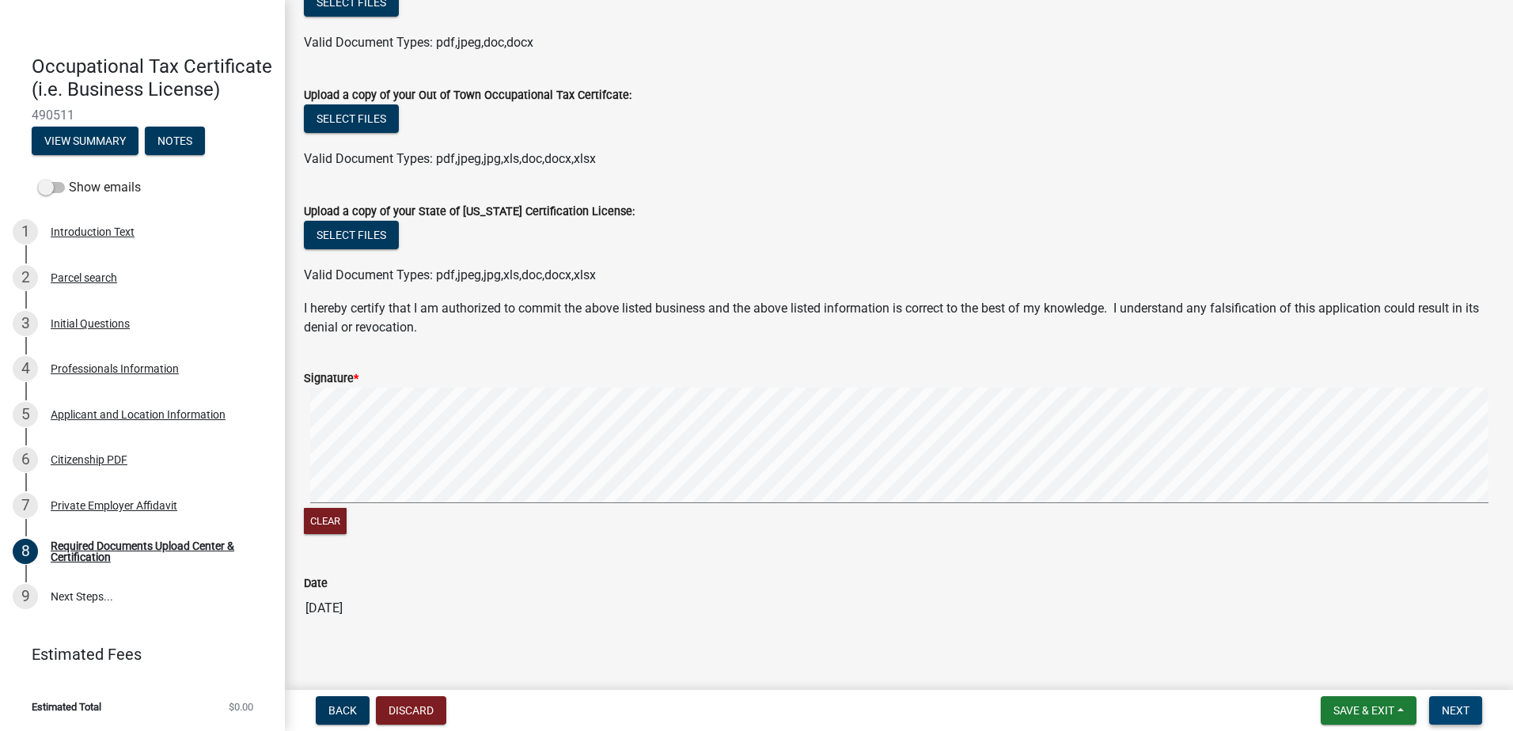
click at [1460, 715] on span "Next" at bounding box center [1456, 710] width 28 height 13
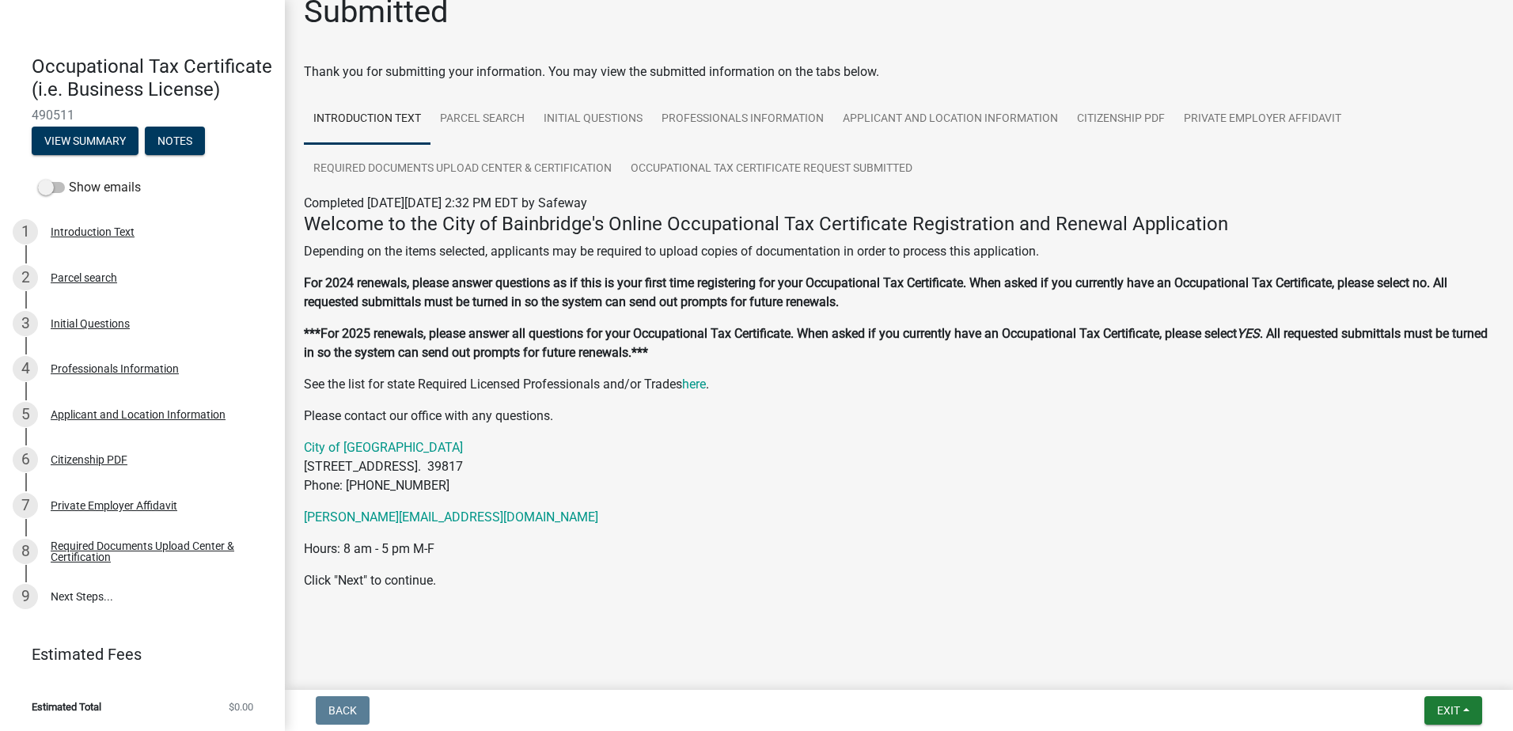
scroll to position [0, 0]
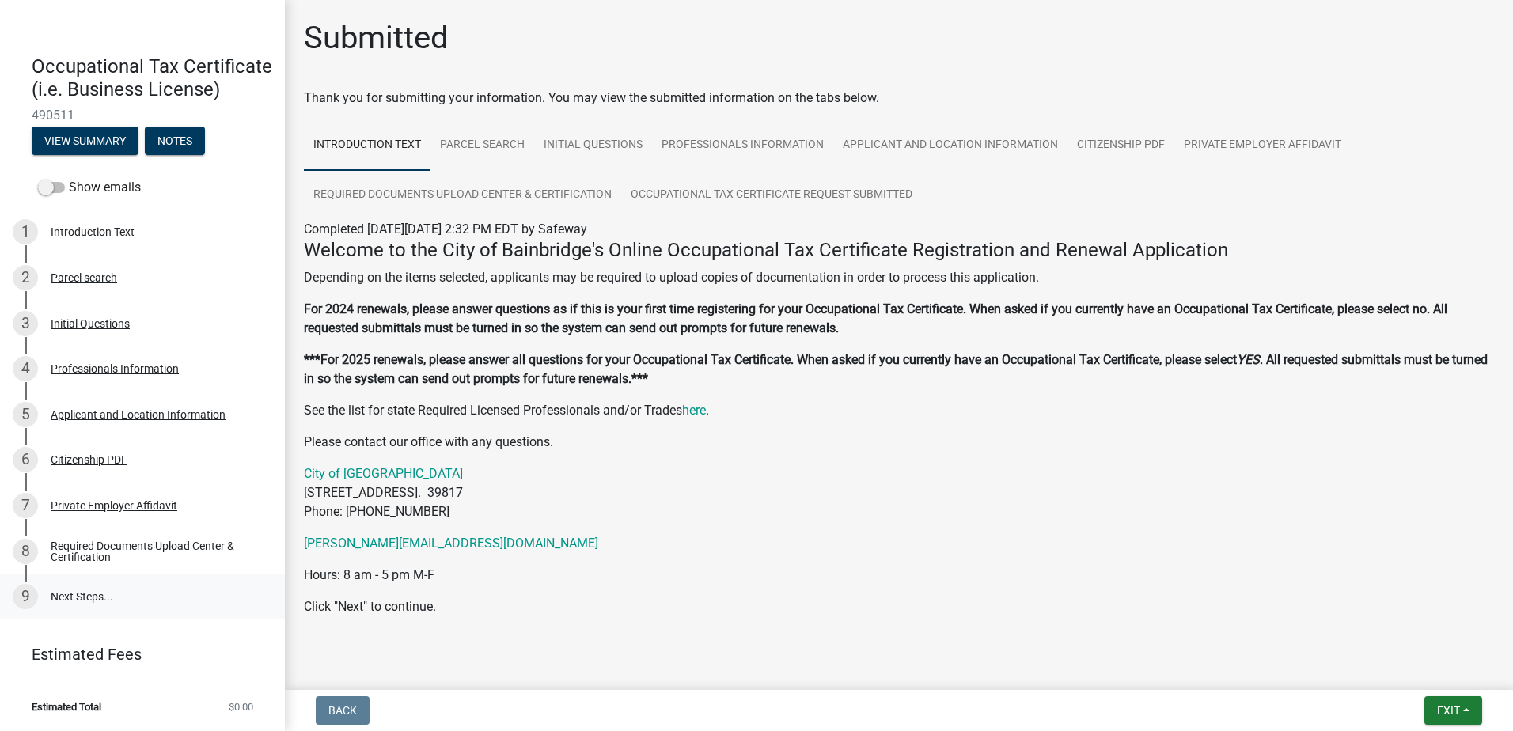
click at [66, 598] on link "9 Next Steps..." at bounding box center [142, 597] width 285 height 46
click at [83, 654] on link "Estimated Fees" at bounding box center [136, 655] width 247 height 32
click at [237, 707] on span "$0.00" at bounding box center [241, 707] width 25 height 10
click at [115, 136] on button "View Summary" at bounding box center [85, 141] width 107 height 28
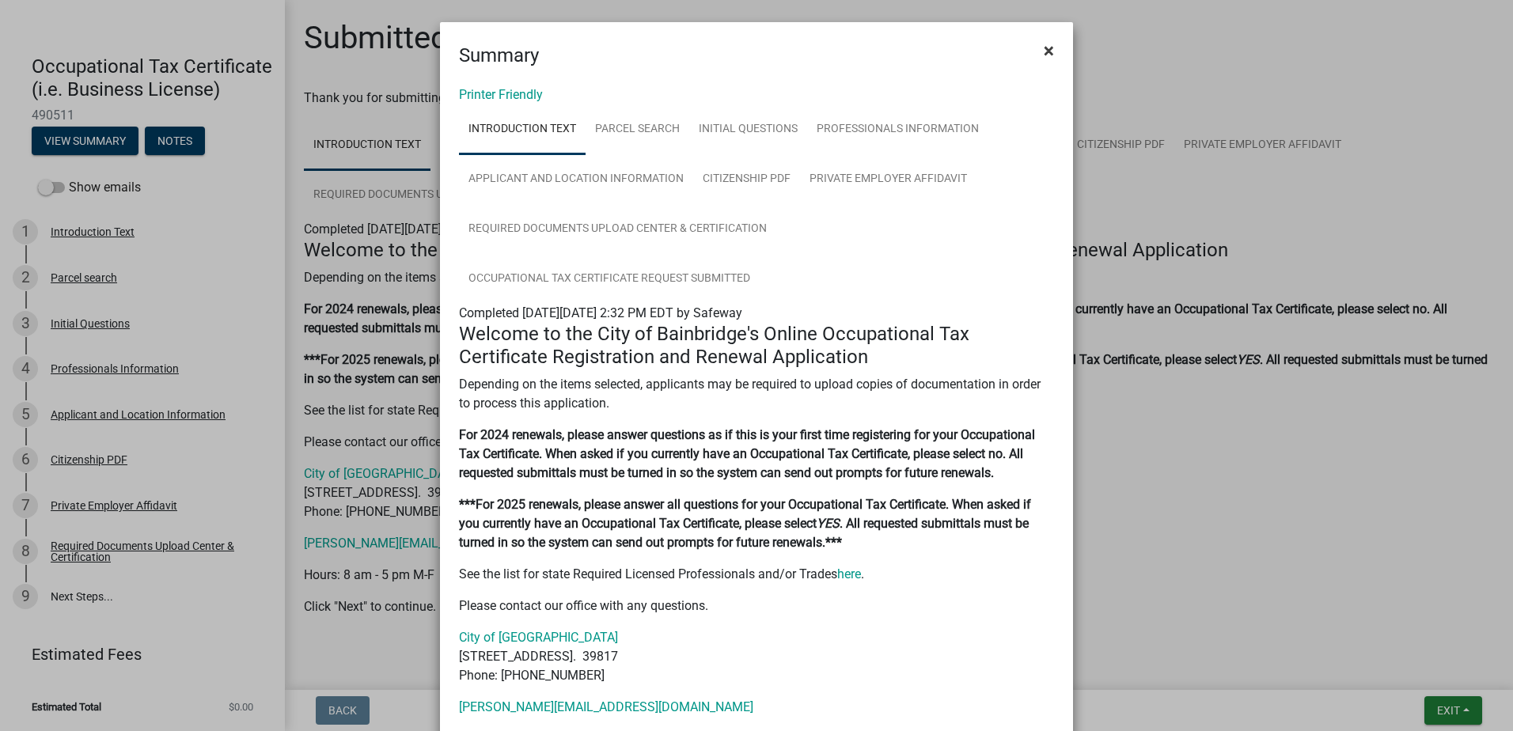
click at [1044, 52] on span "×" at bounding box center [1049, 51] width 10 height 22
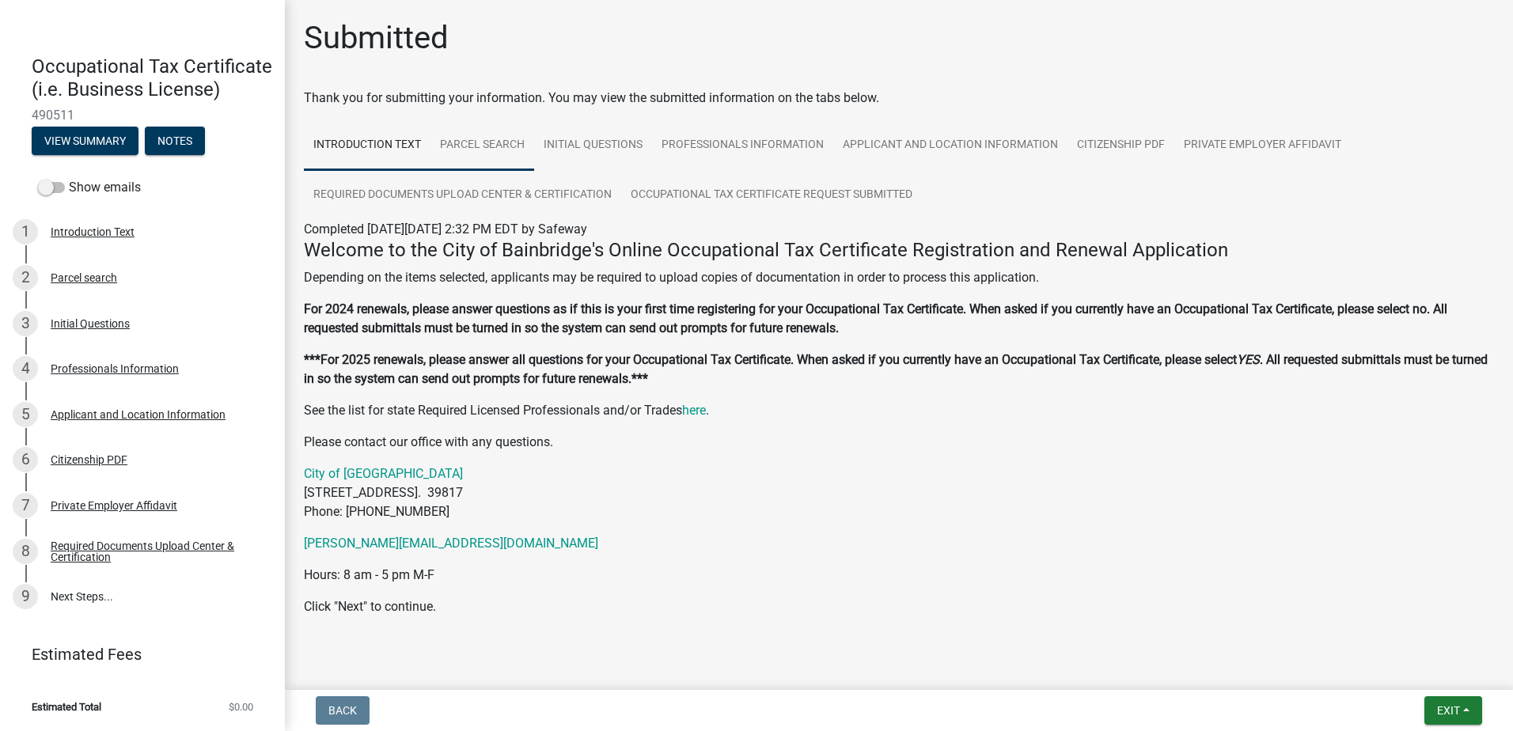
click at [505, 141] on link "Parcel search" at bounding box center [482, 145] width 104 height 51
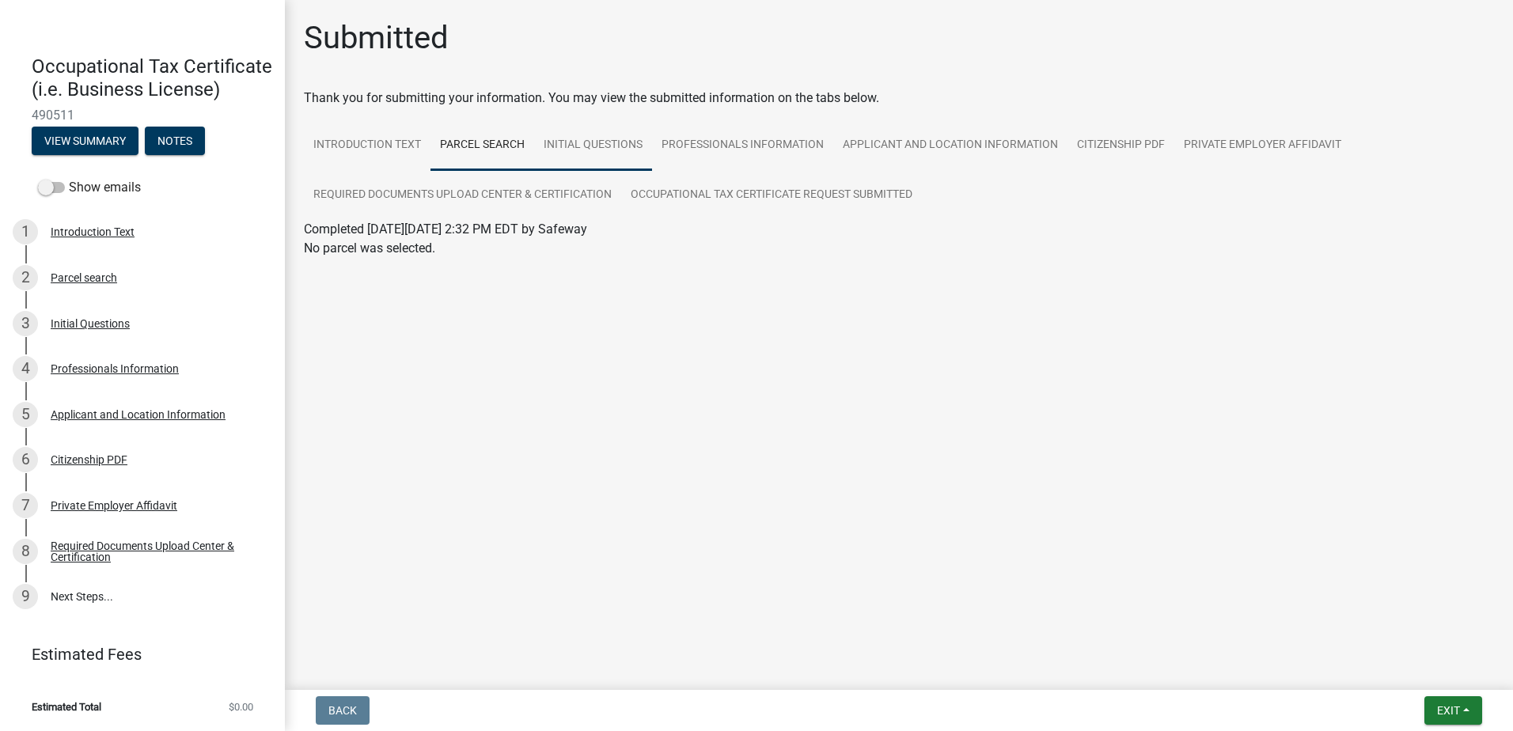
click at [583, 141] on link "Initial Questions" at bounding box center [593, 145] width 118 height 51
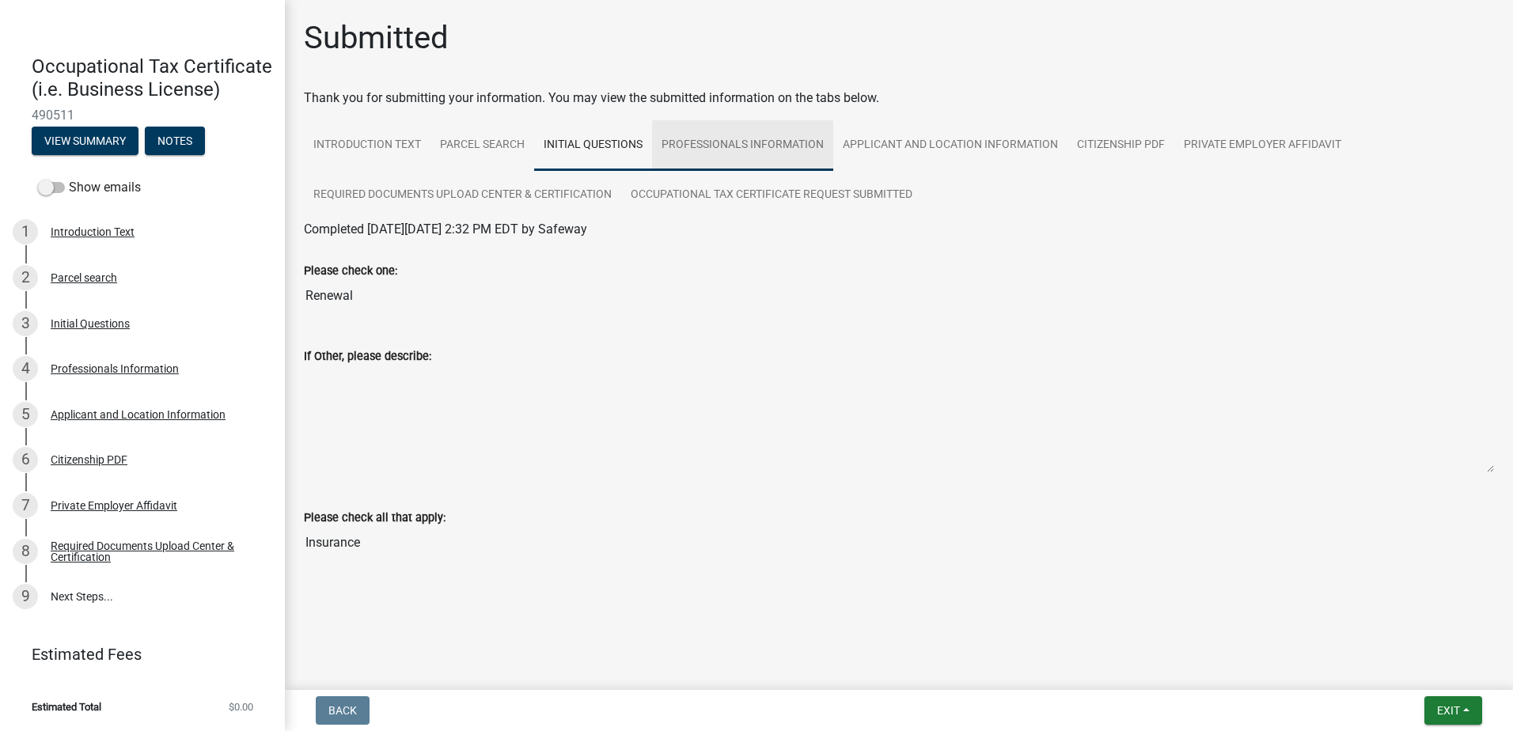
click at [709, 141] on link "Professionals Information" at bounding box center [742, 145] width 181 height 51
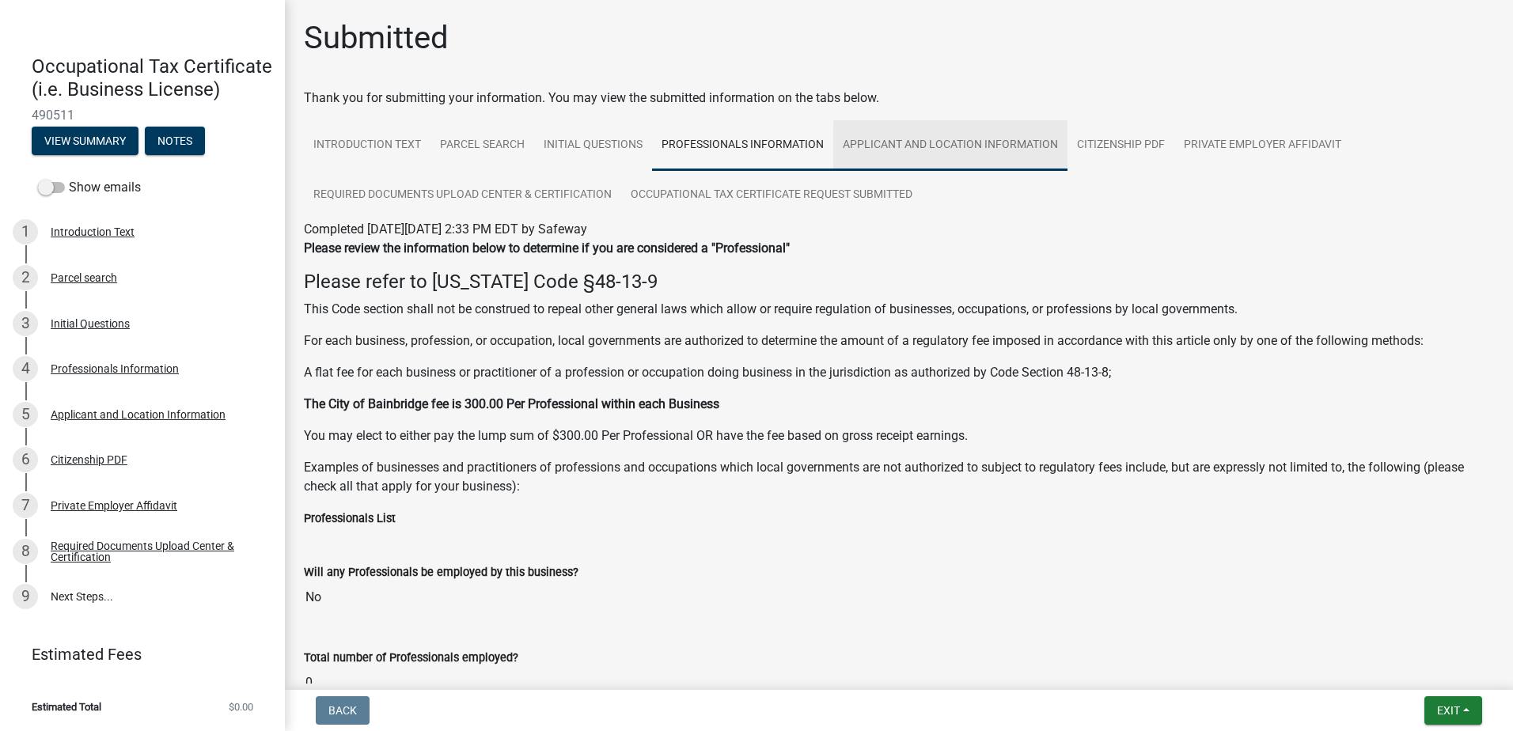
click at [944, 138] on link "Applicant and Location Information" at bounding box center [950, 145] width 234 height 51
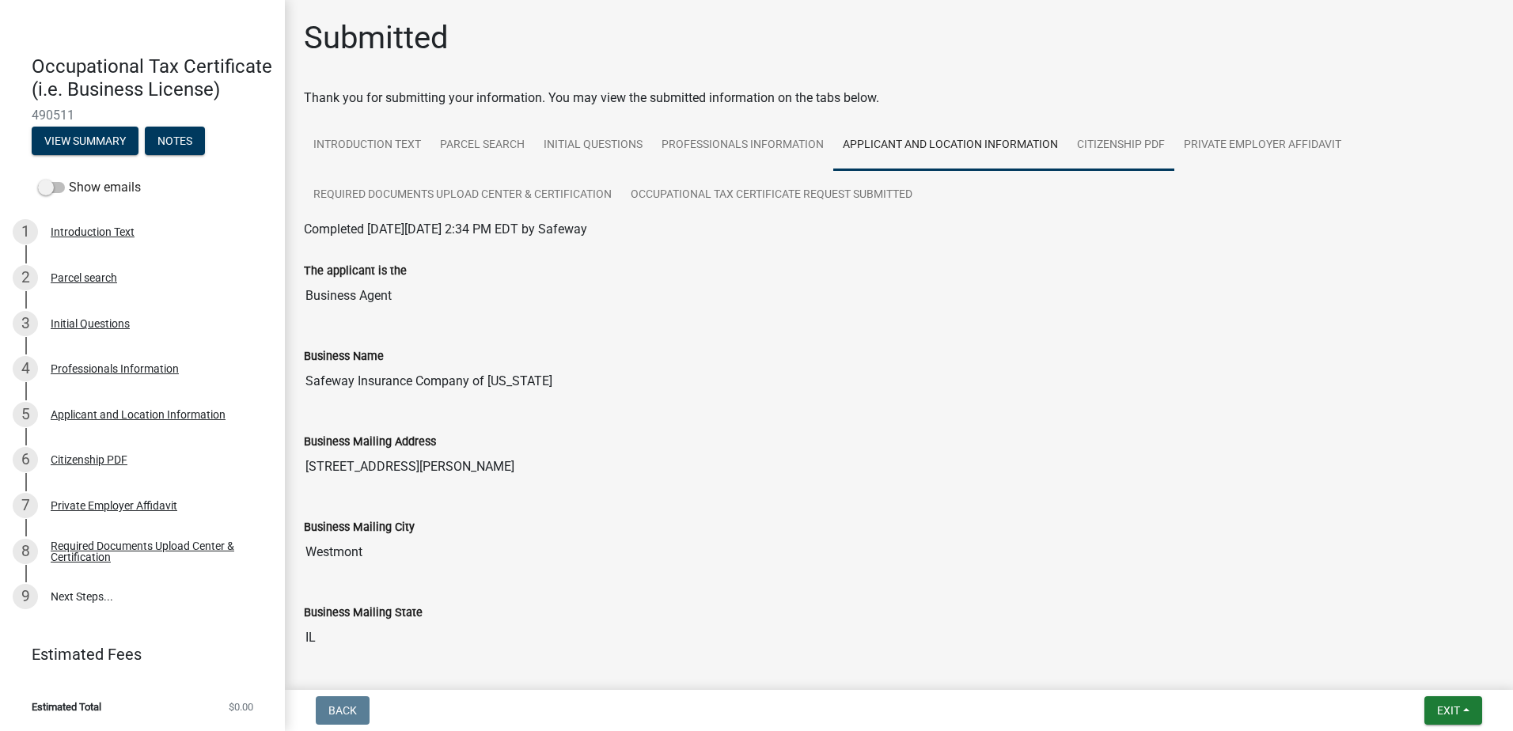
click at [1096, 145] on link "Citizenship PDF" at bounding box center [1120, 145] width 107 height 51
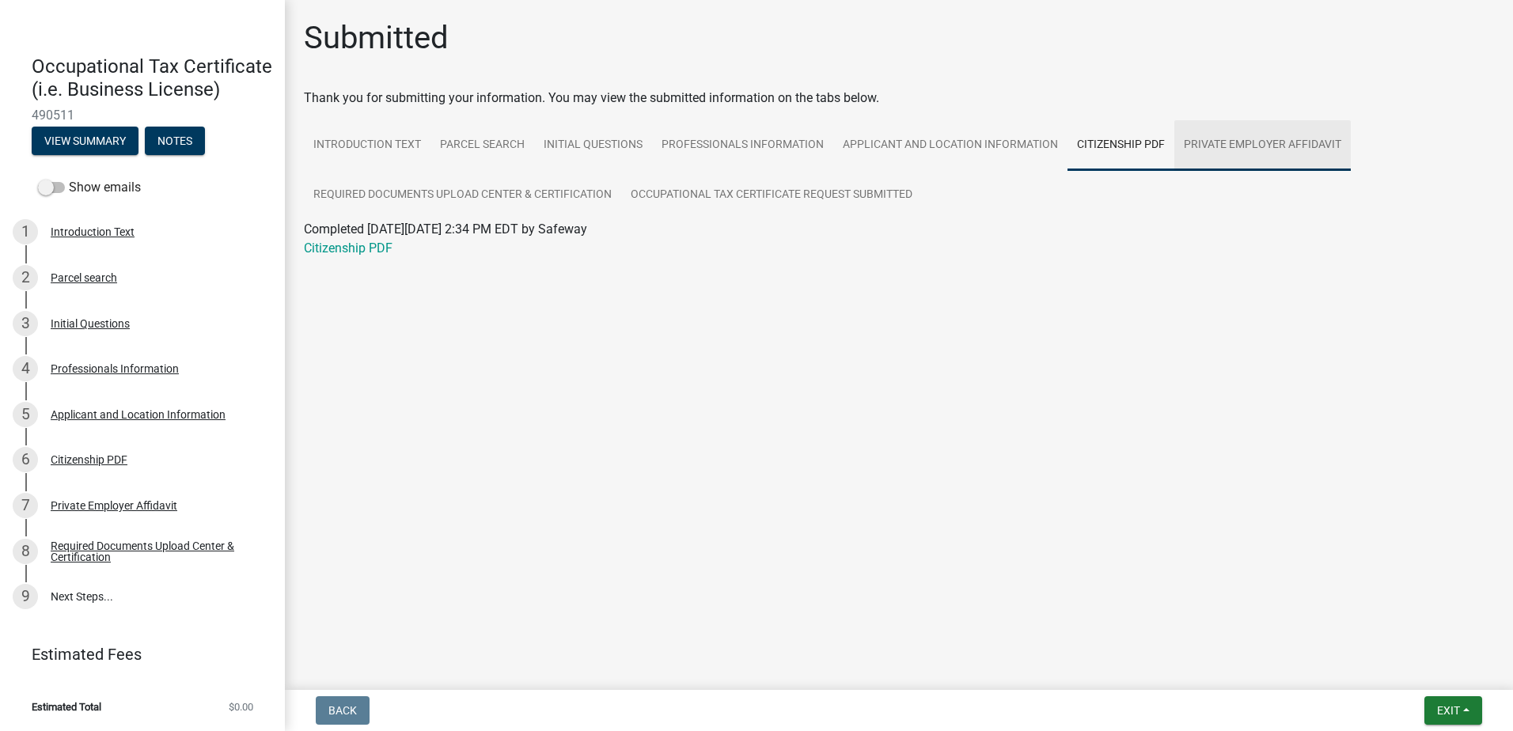
click at [1218, 146] on link "Private Employer Affidavit" at bounding box center [1262, 145] width 176 height 51
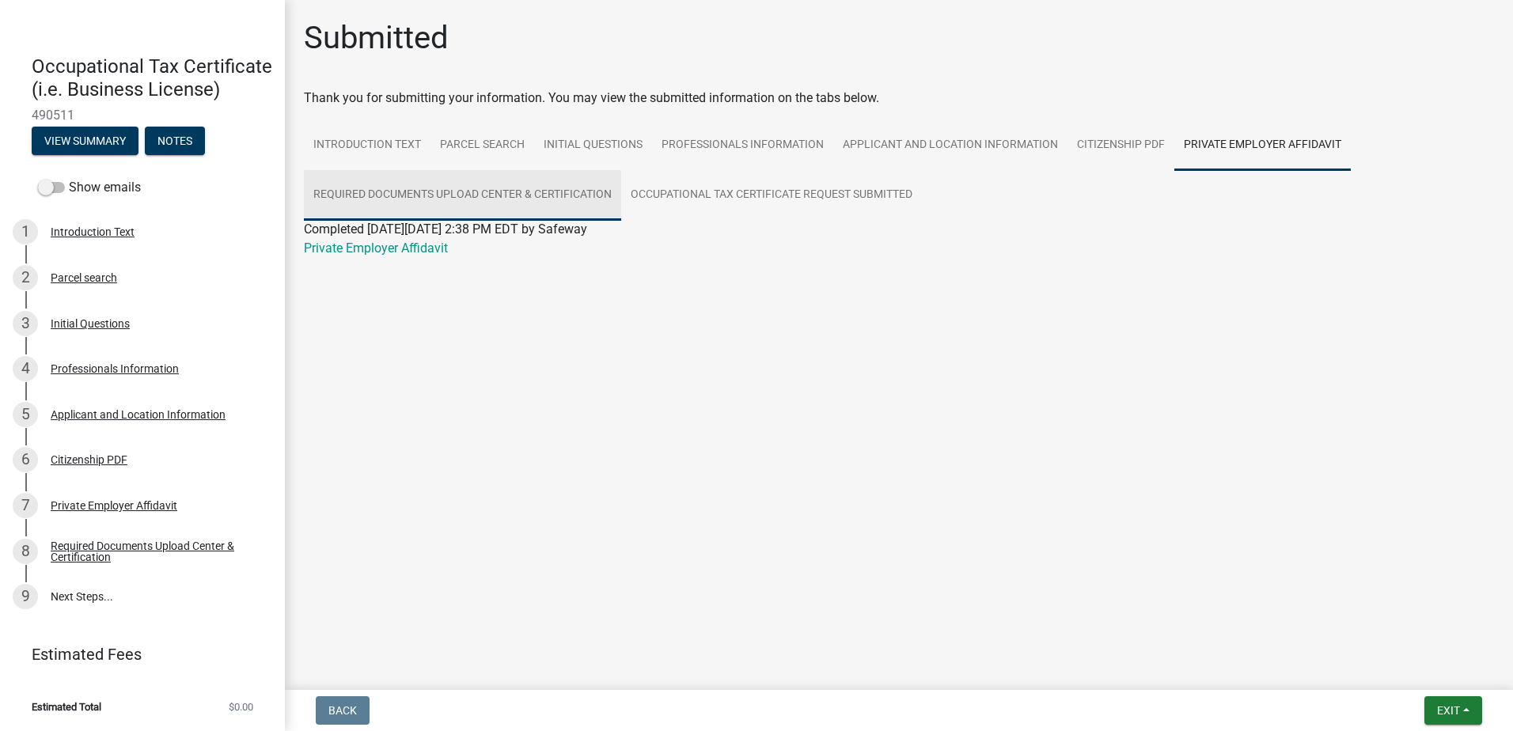
click at [453, 188] on link "Required Documents Upload Center & Certification" at bounding box center [462, 195] width 317 height 51
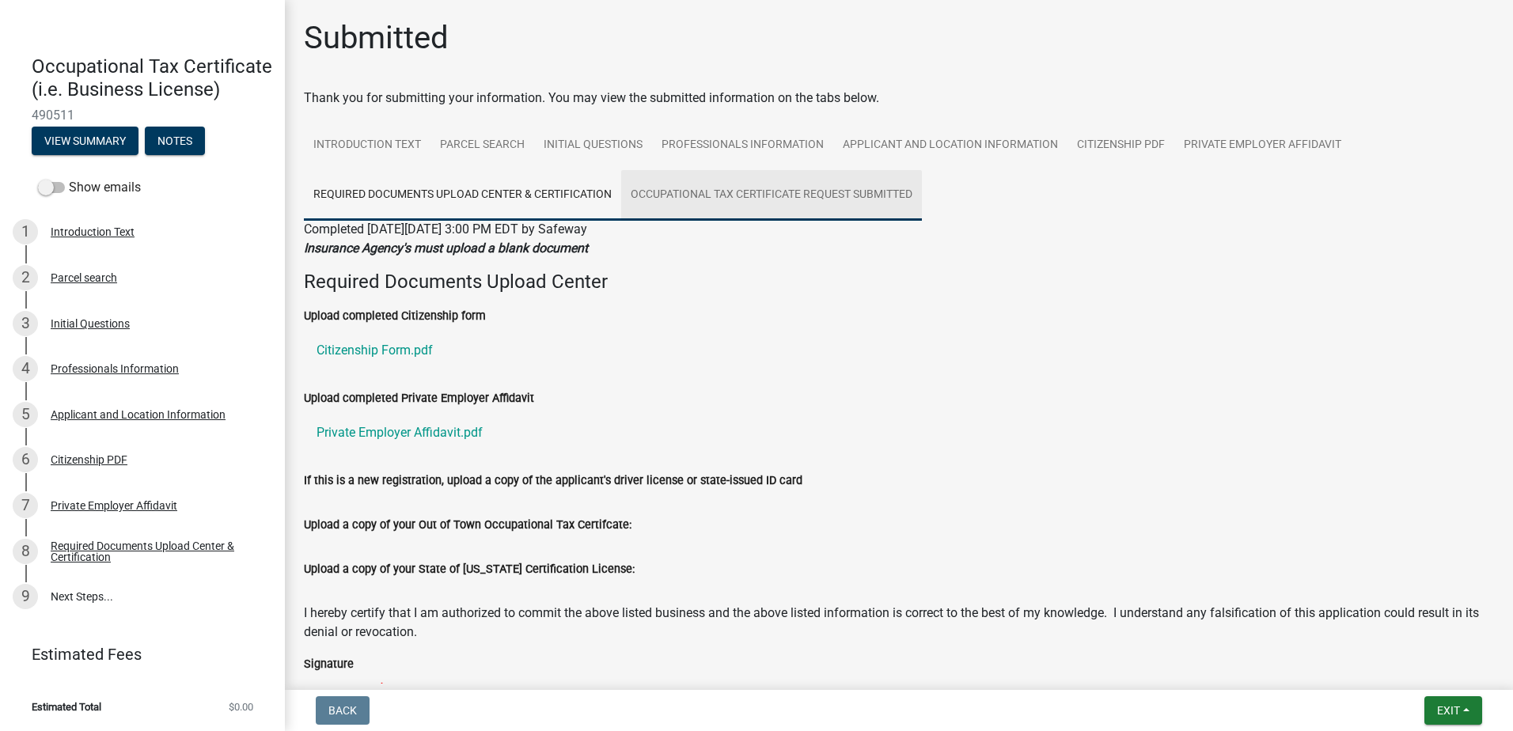
click at [741, 199] on link "Occupational Tax Certificate Request Submitted" at bounding box center [771, 195] width 301 height 51
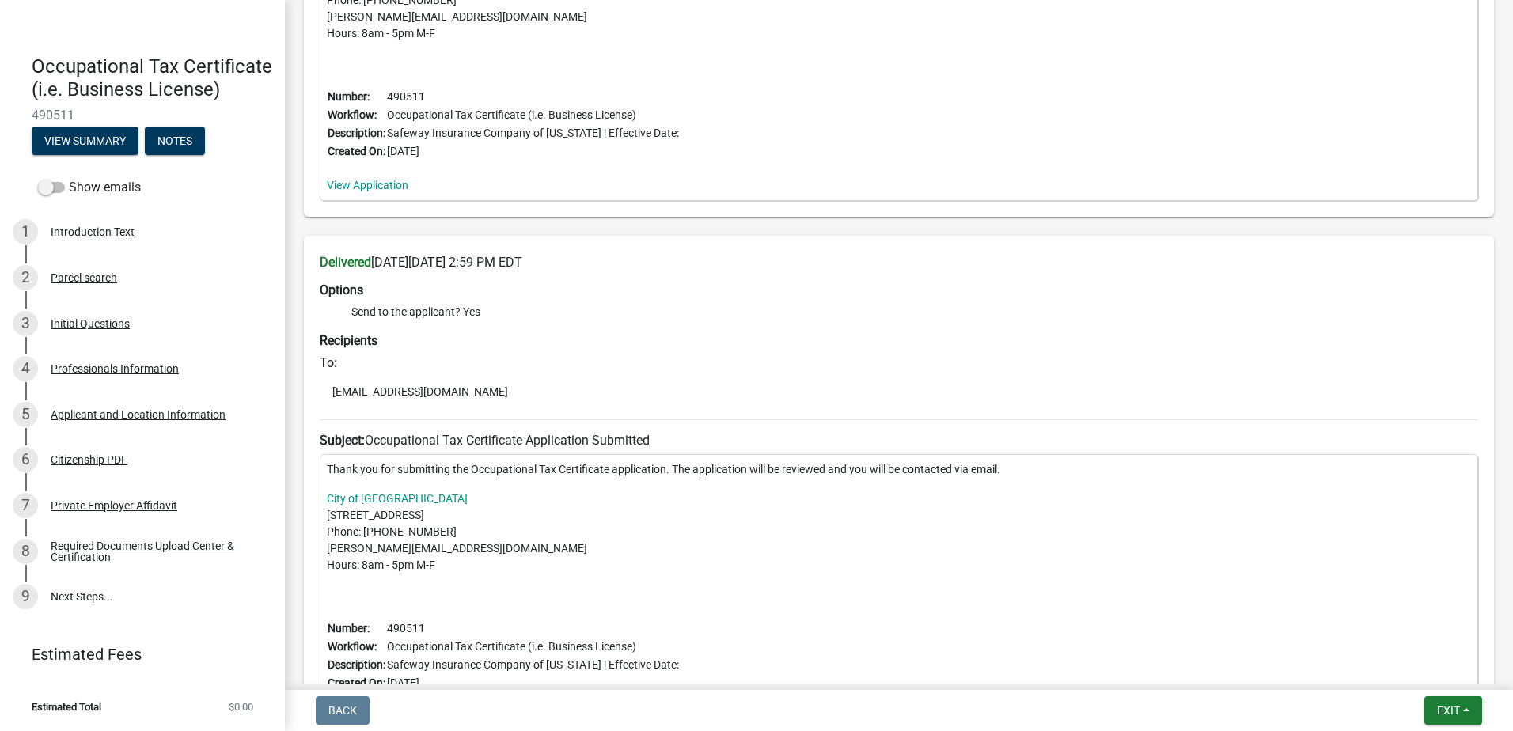
scroll to position [719, 0]
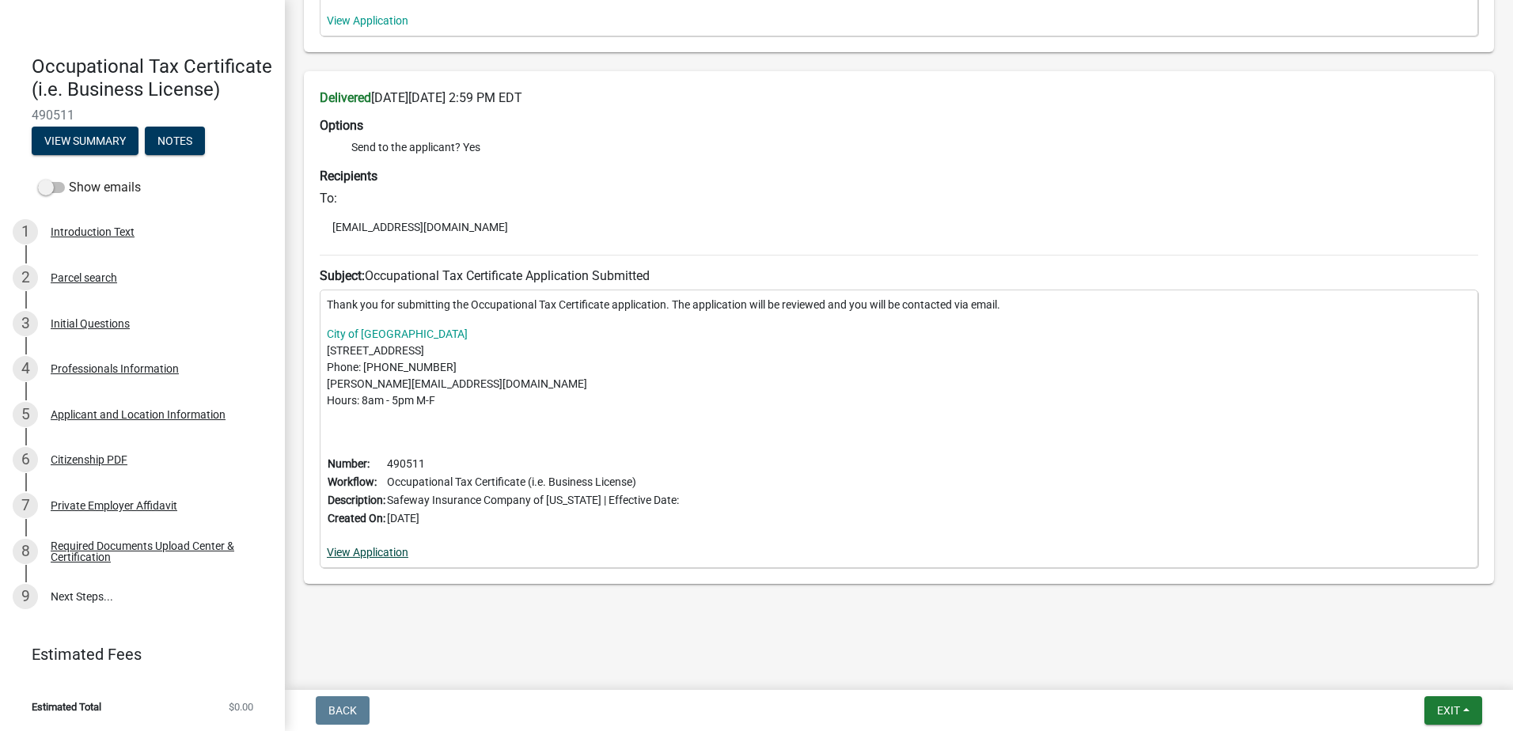
click at [360, 552] on link "View Application" at bounding box center [368, 552] width 82 height 13
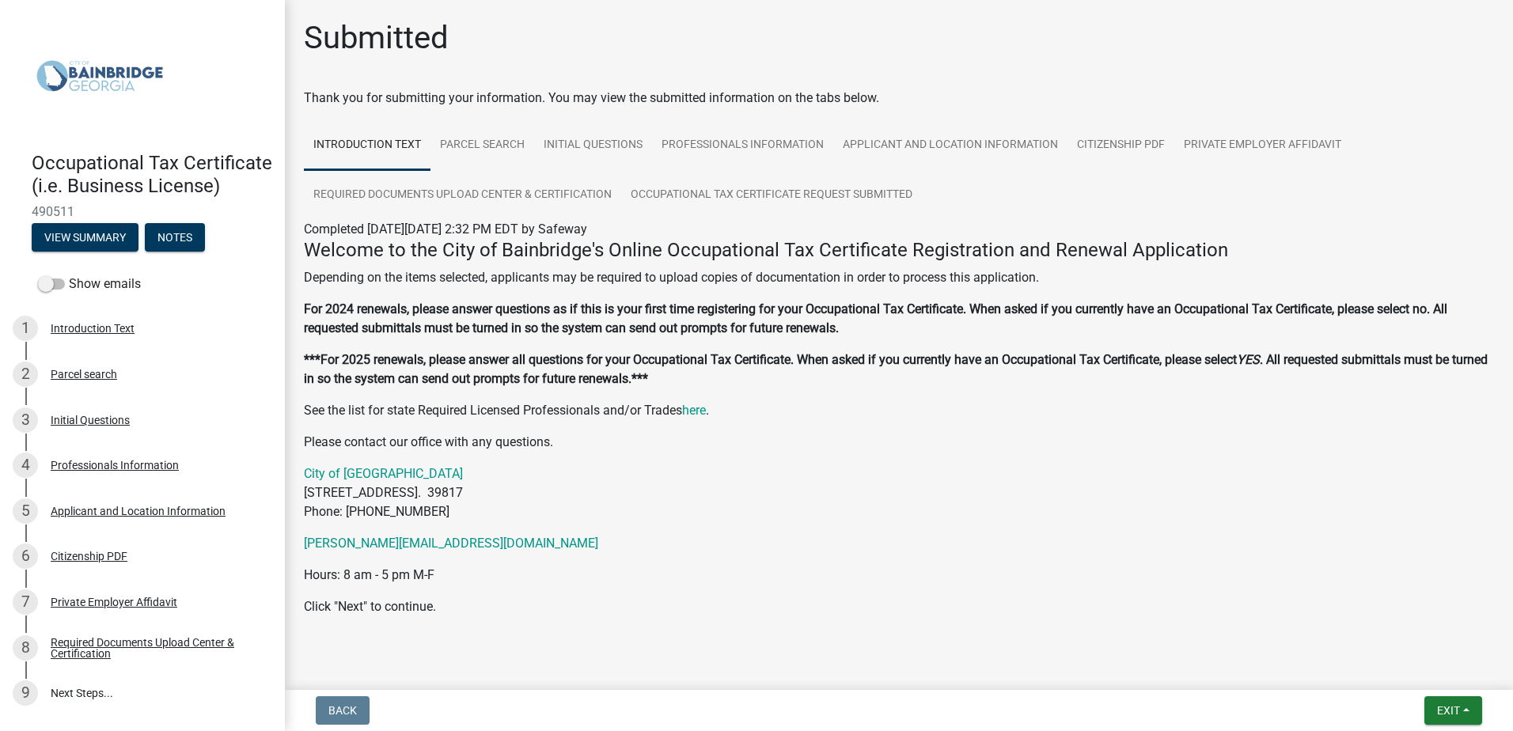
scroll to position [26, 0]
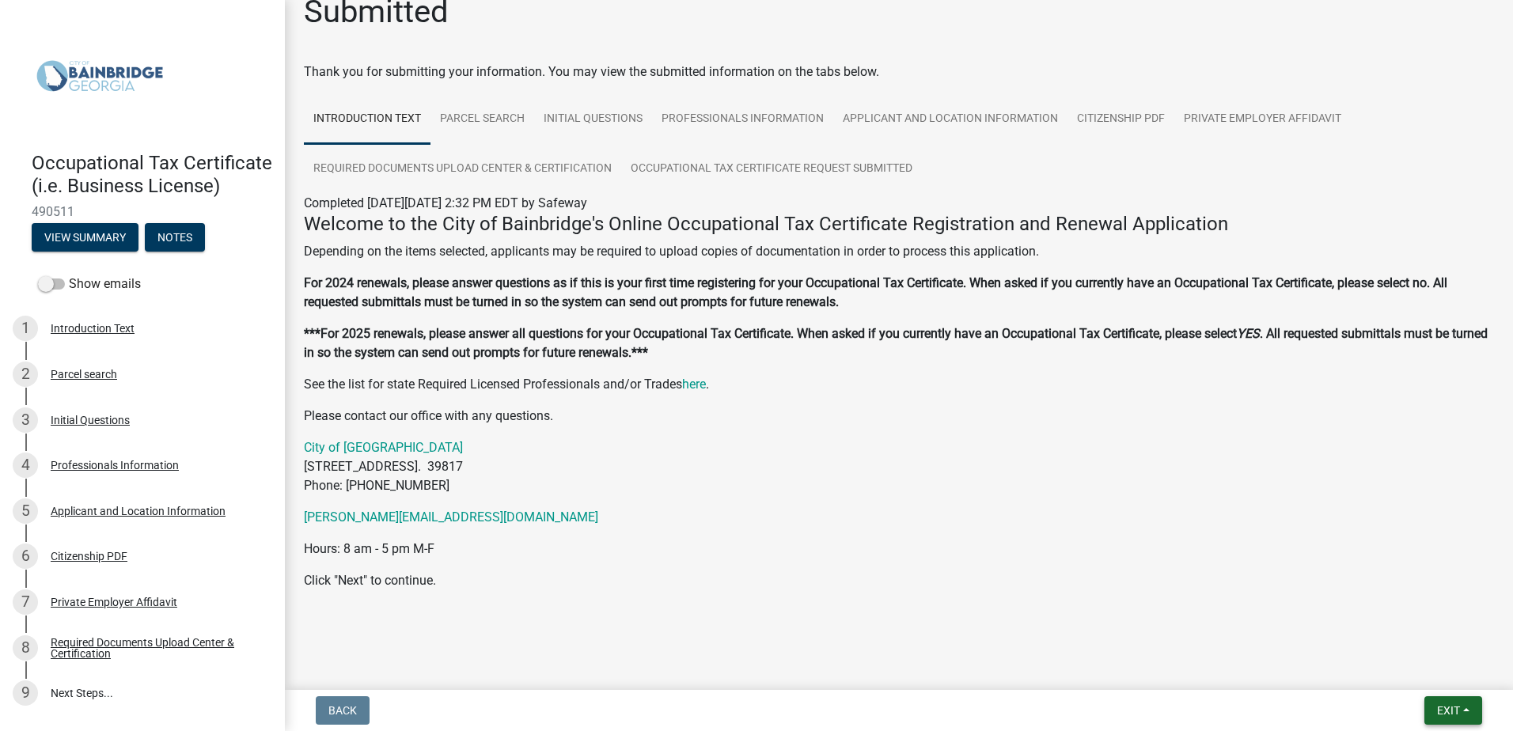
click at [1461, 708] on button "Exit" at bounding box center [1453, 710] width 58 height 28
click at [1408, 673] on button "Save & Exit" at bounding box center [1419, 669] width 127 height 38
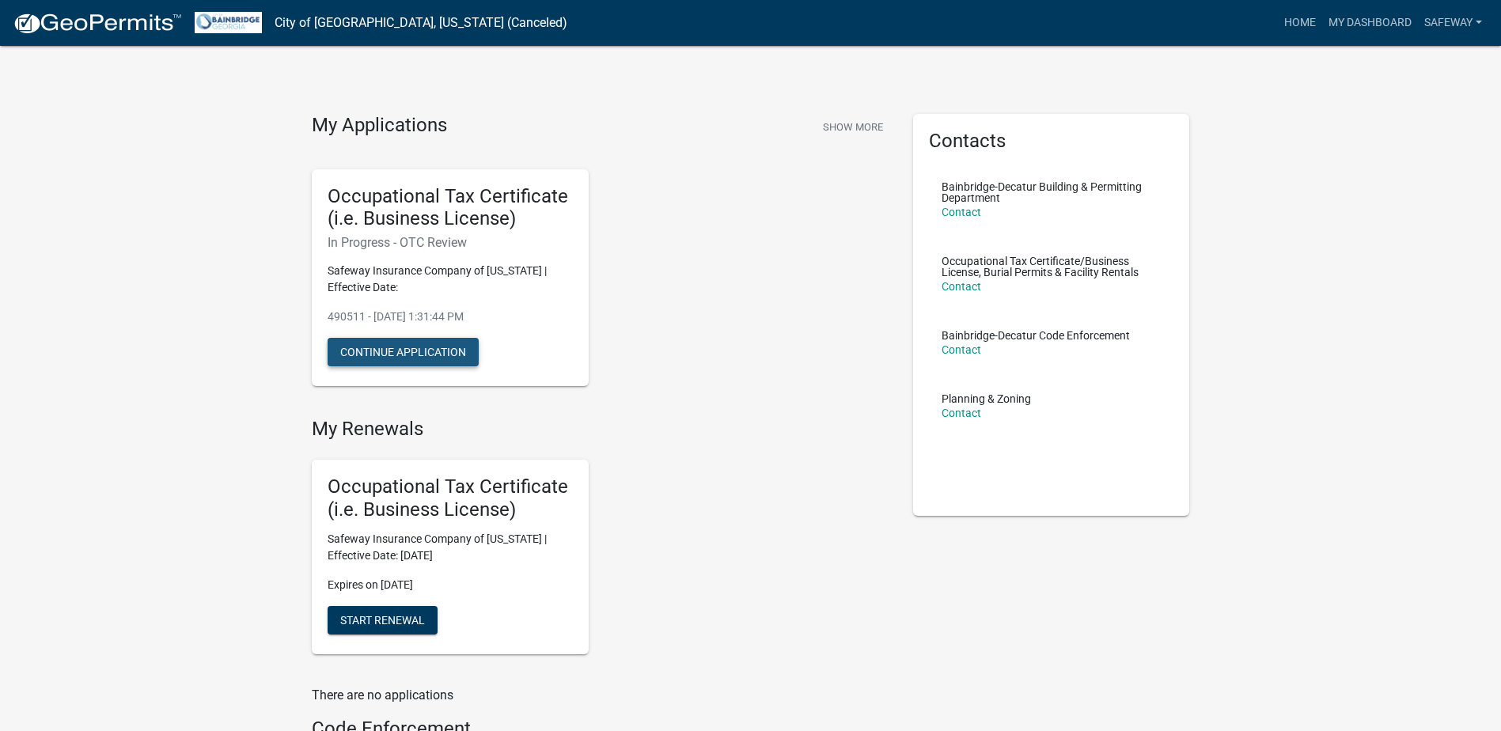
click at [427, 354] on button "Continue Application" at bounding box center [403, 352] width 151 height 28
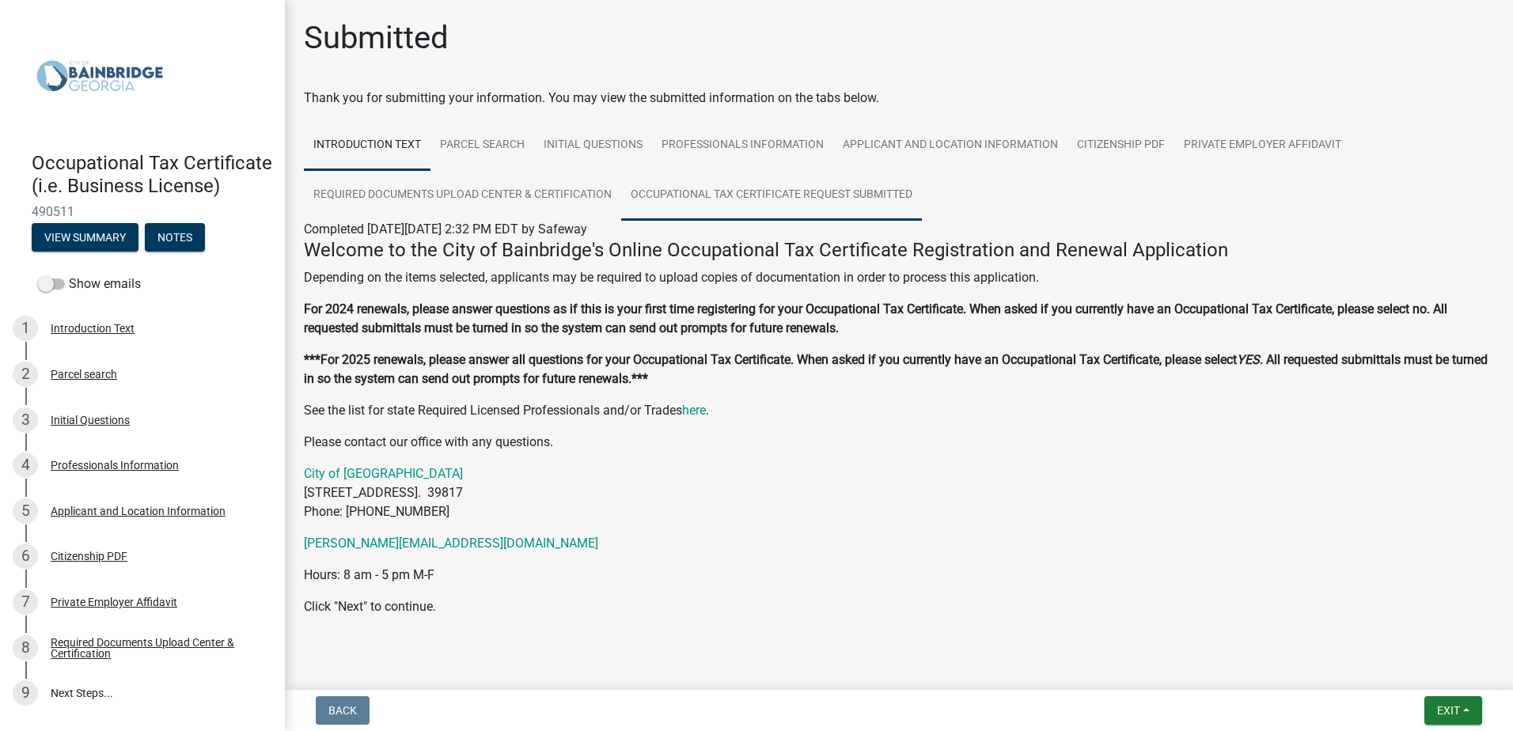
click at [764, 188] on link "Occupational Tax Certificate Request Submitted" at bounding box center [771, 195] width 301 height 51
